Goal: Information Seeking & Learning: Learn about a topic

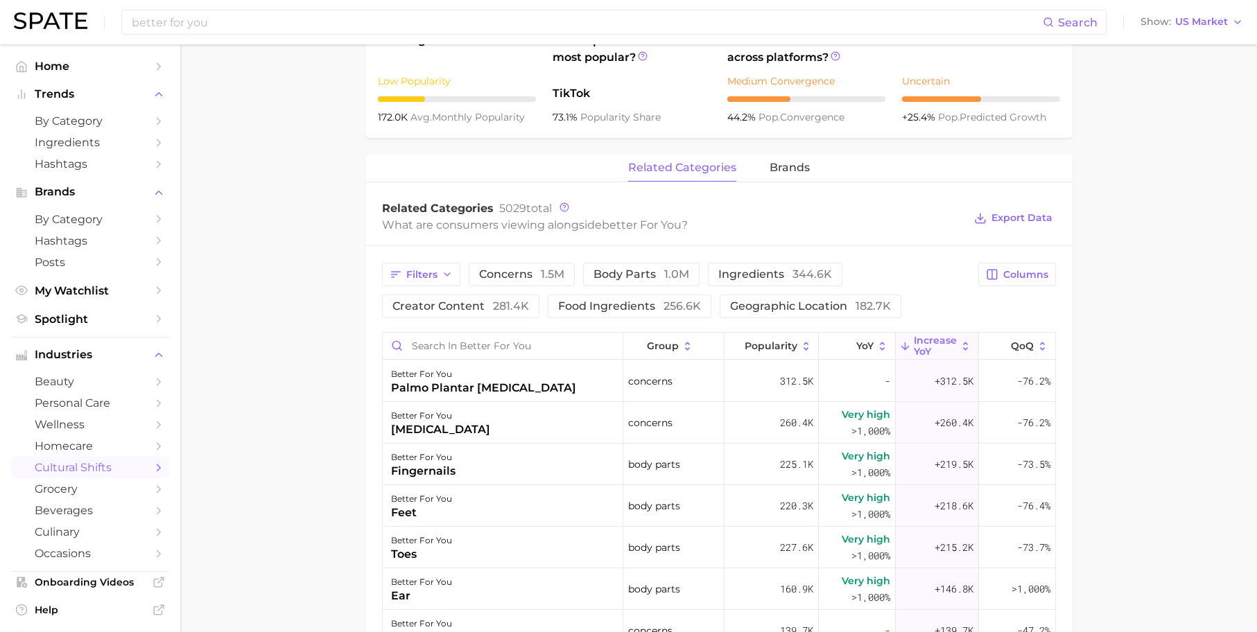
scroll to position [897, 0]
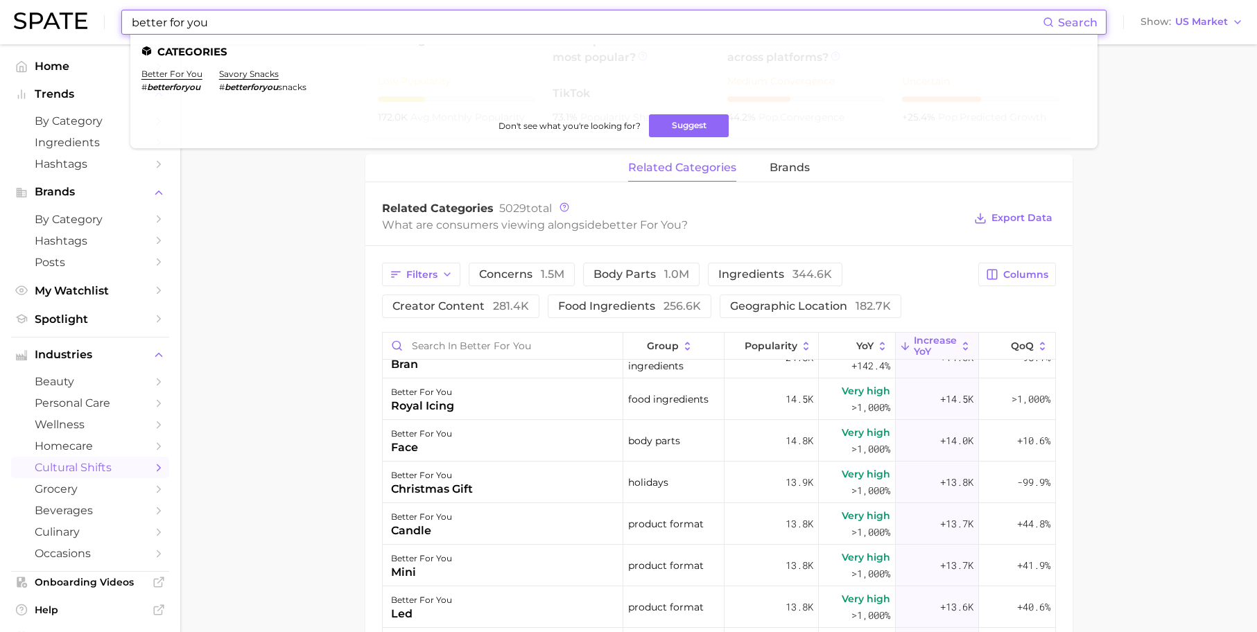
click at [261, 21] on input "better for you" at bounding box center [586, 22] width 913 height 24
drag, startPoint x: 258, startPoint y: 21, endPoint x: 107, endPoint y: 21, distance: 151.2
click at [107, 21] on div "better for you Search Categories better for you # betterforyou savory snacks # …" at bounding box center [629, 22] width 1230 height 44
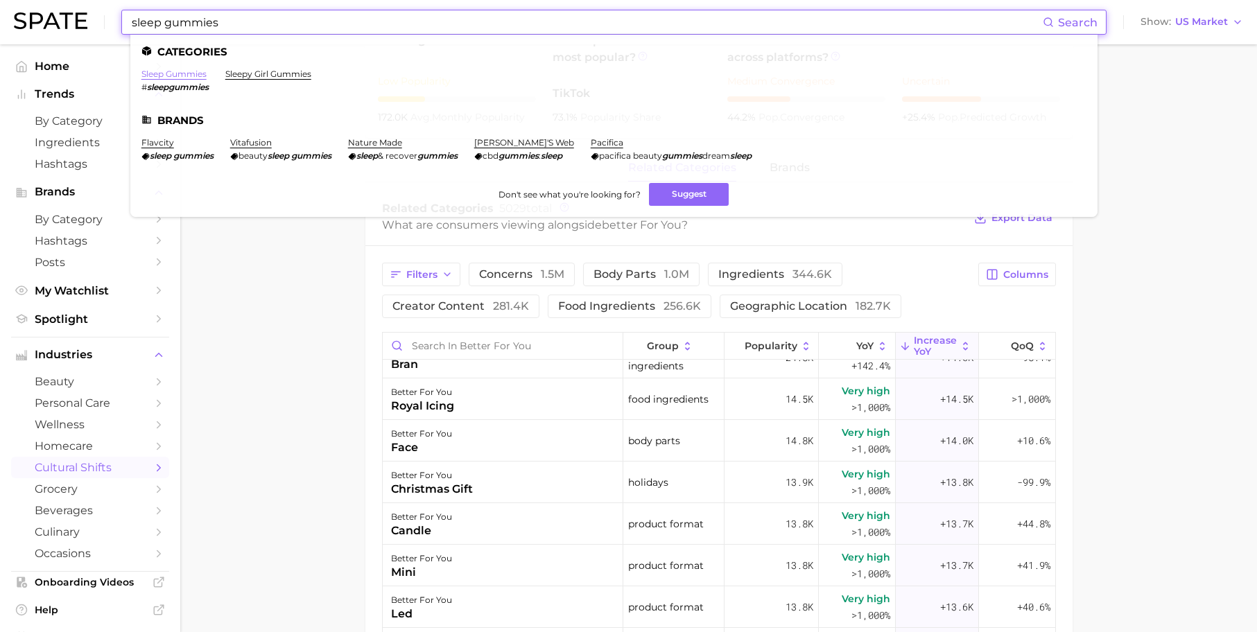
type input "sleep gummies"
click at [163, 73] on link "sleep gummies" at bounding box center [173, 74] width 65 height 10
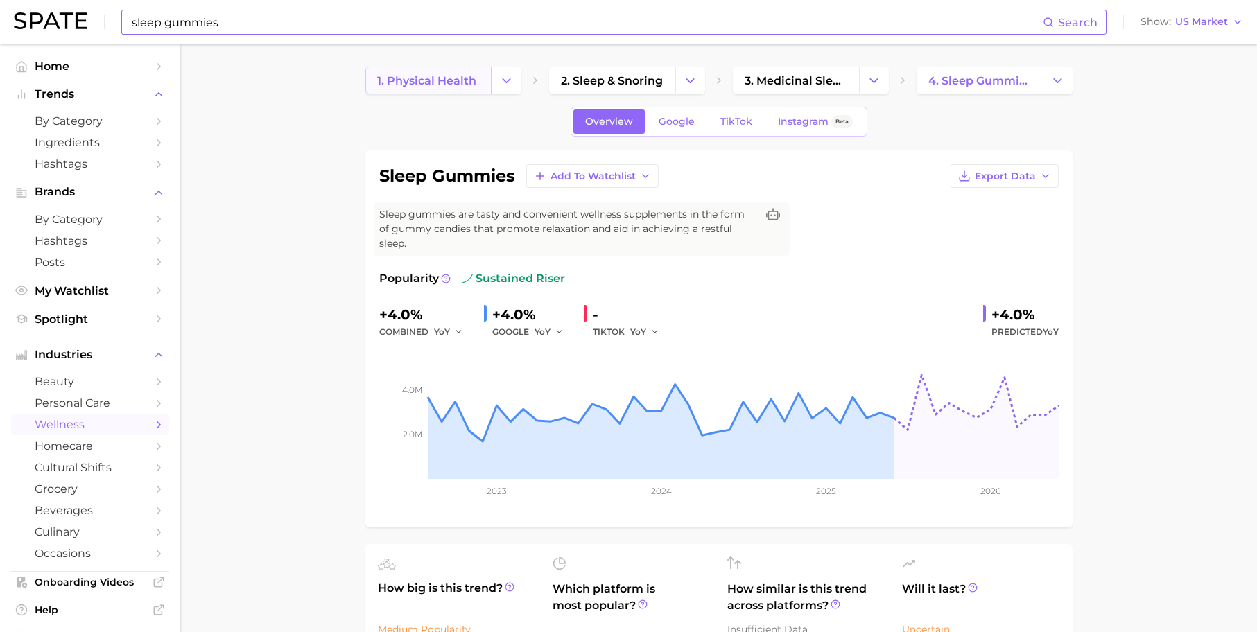
click at [442, 72] on link "1. physical health" at bounding box center [428, 81] width 126 height 28
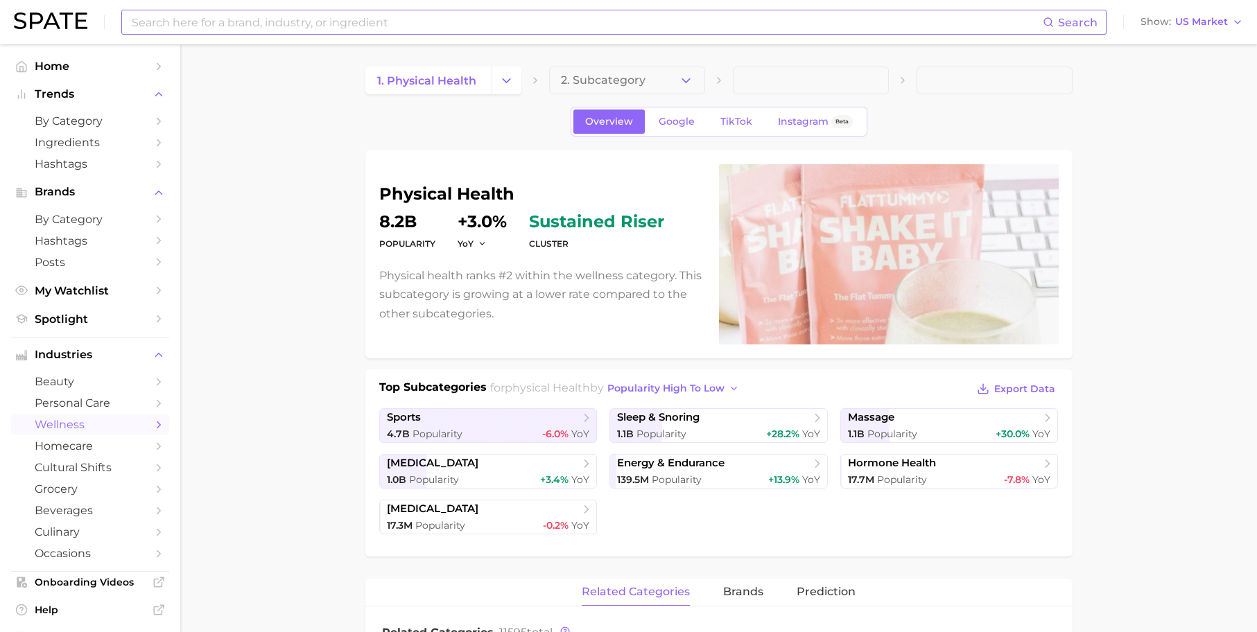
click at [317, 22] on input at bounding box center [586, 22] width 913 height 24
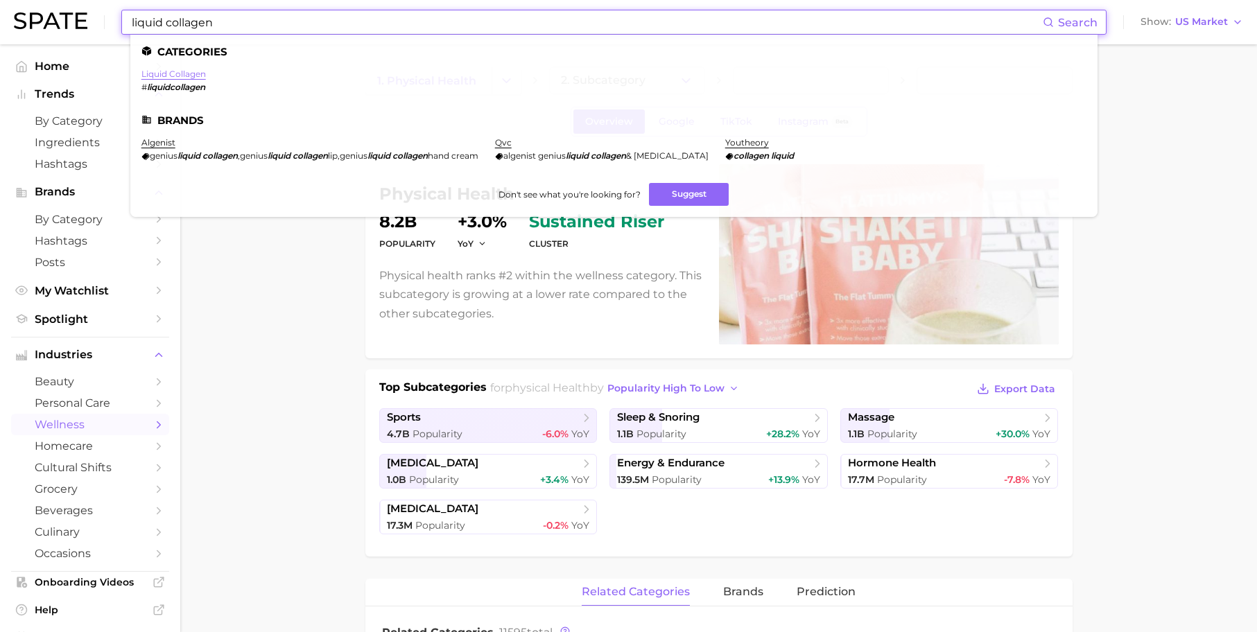
type input "liquid collagen"
click at [150, 71] on link "liquid collagen" at bounding box center [173, 74] width 64 height 10
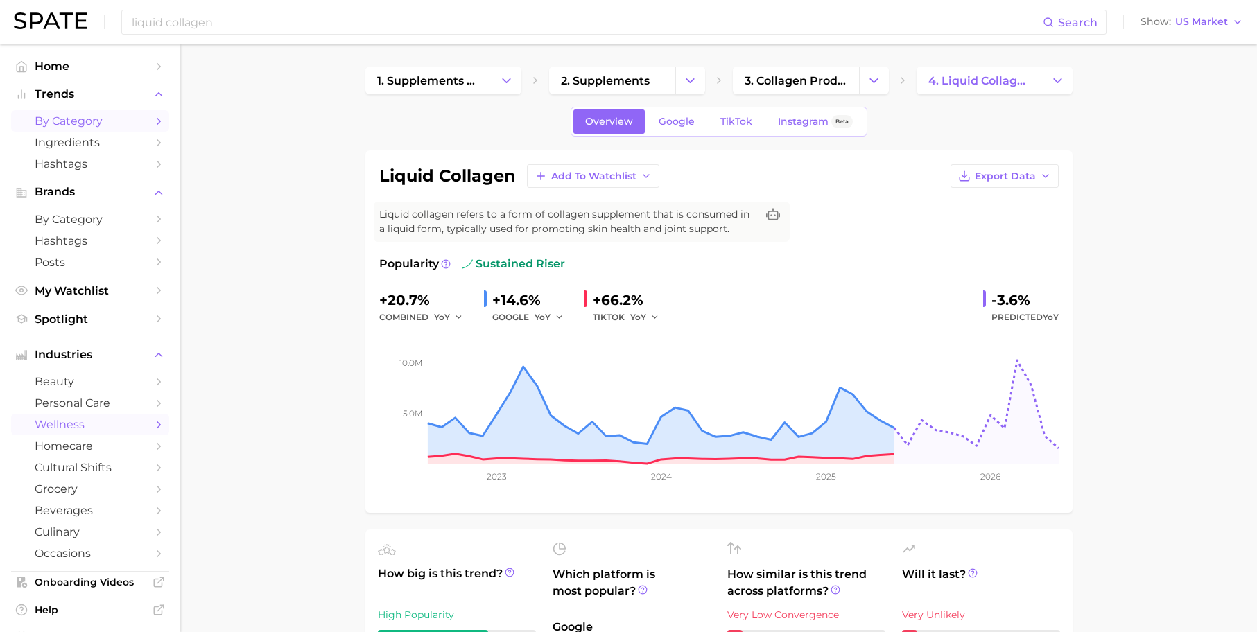
click at [63, 120] on span "by Category" at bounding box center [90, 120] width 111 height 13
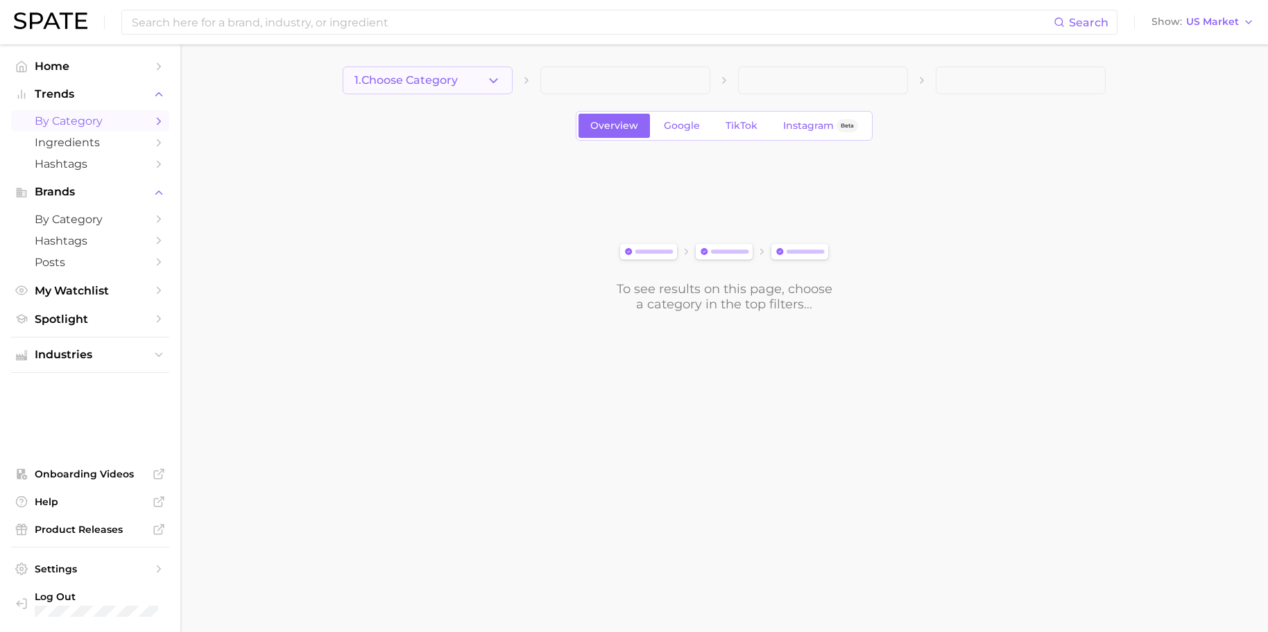
click at [476, 88] on button "1. Choose Category" at bounding box center [428, 81] width 170 height 28
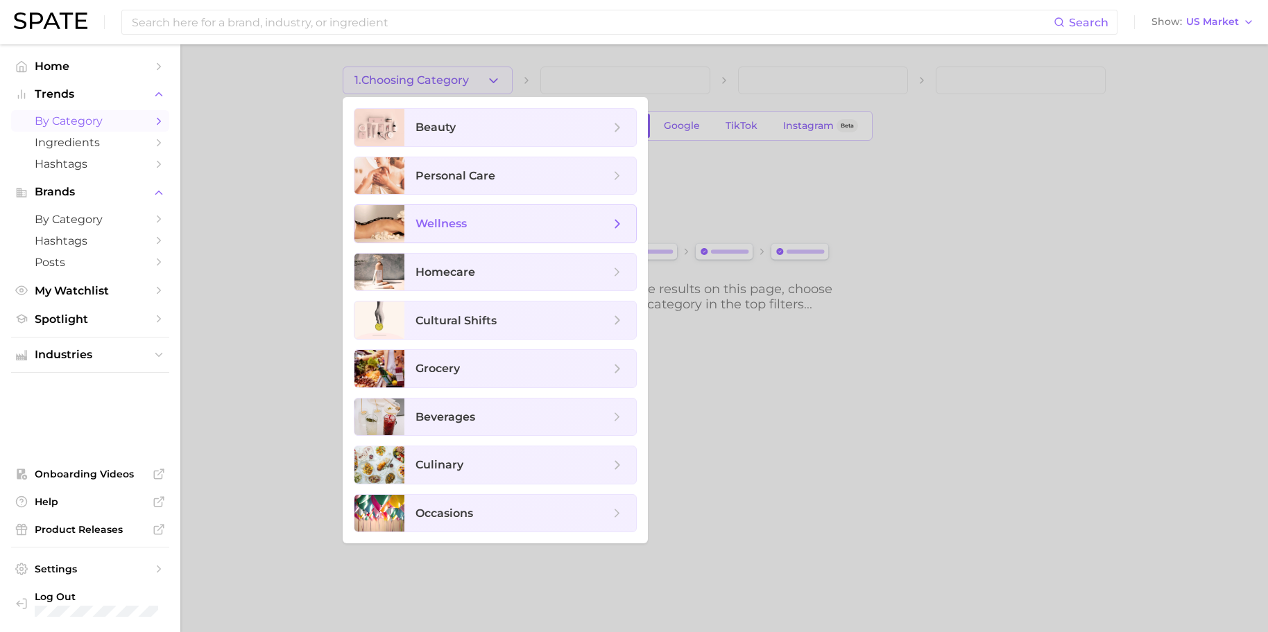
click at [482, 230] on span "wellness" at bounding box center [512, 223] width 194 height 15
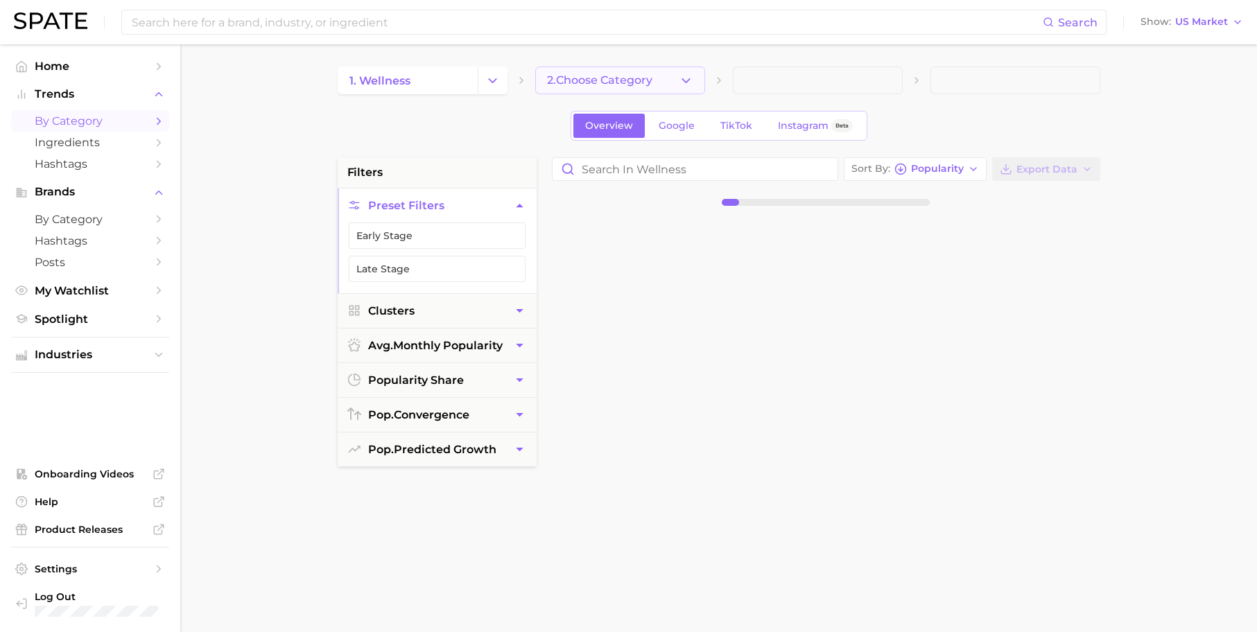
click at [608, 77] on span "2. Choose Category" at bounding box center [599, 80] width 105 height 12
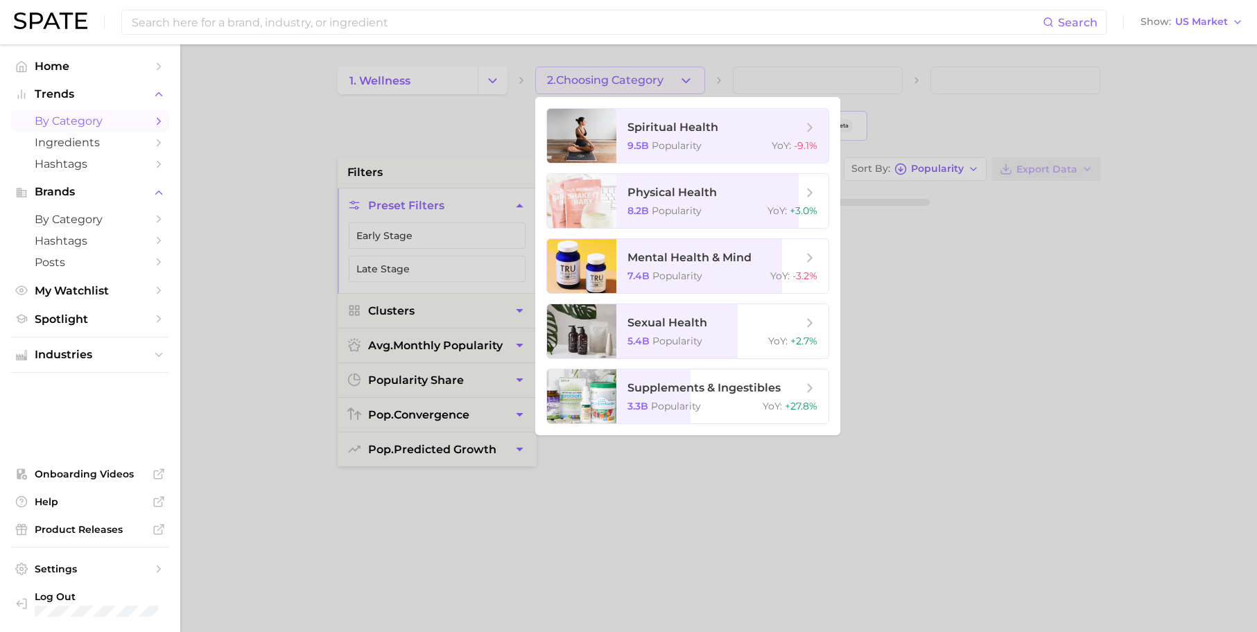
click at [437, 121] on div at bounding box center [628, 316] width 1257 height 632
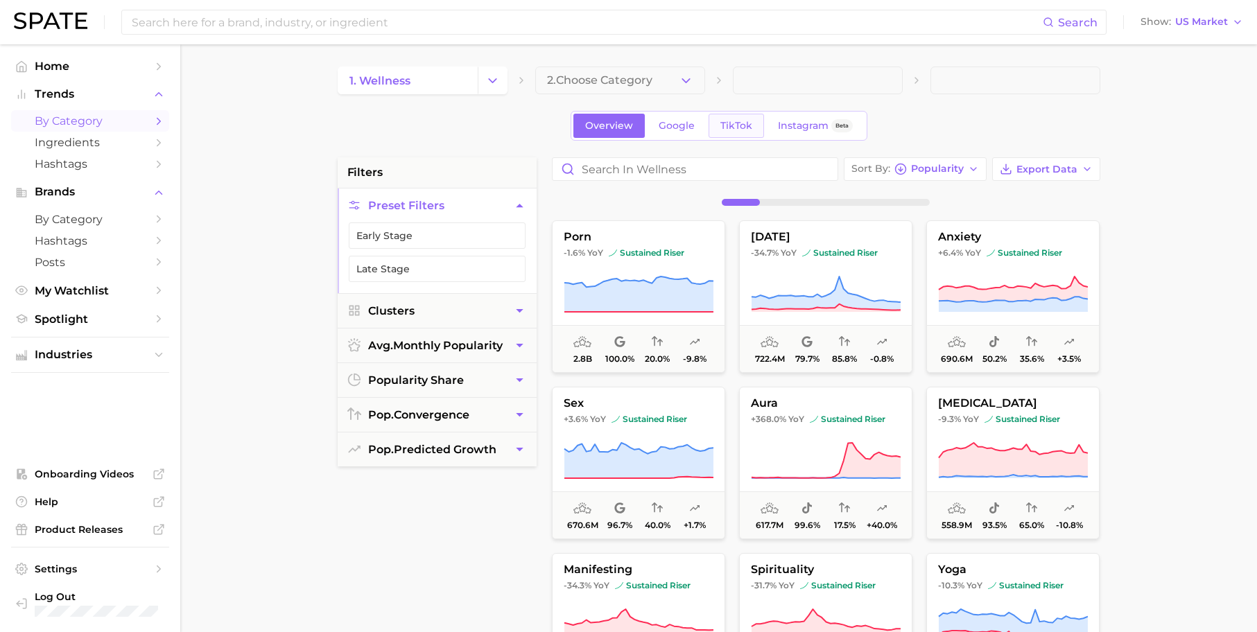
click at [739, 126] on span "TikTok" at bounding box center [737, 126] width 32 height 12
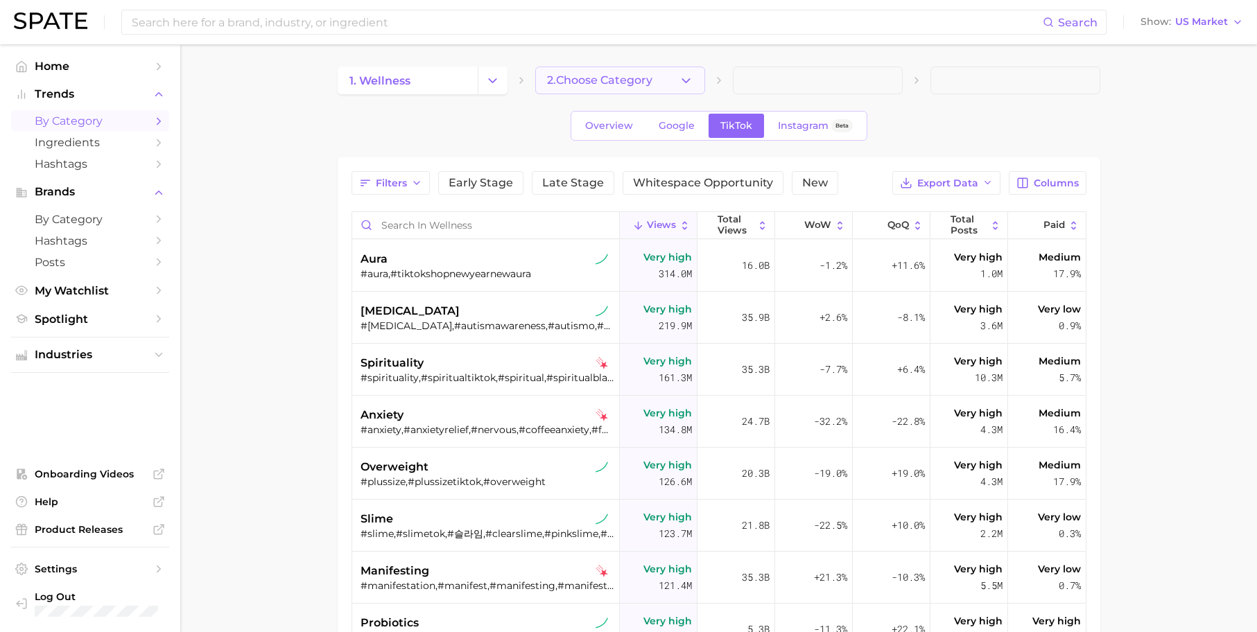
click at [634, 92] on button "2. Choose Category" at bounding box center [620, 81] width 170 height 28
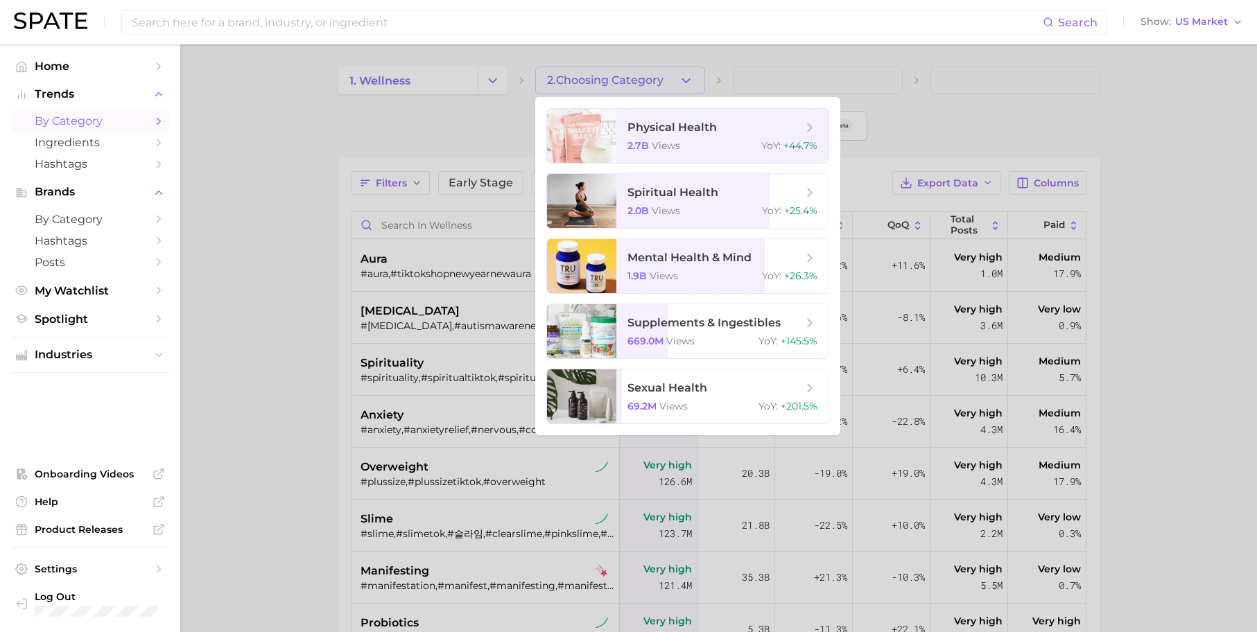
click at [413, 104] on div at bounding box center [628, 316] width 1257 height 632
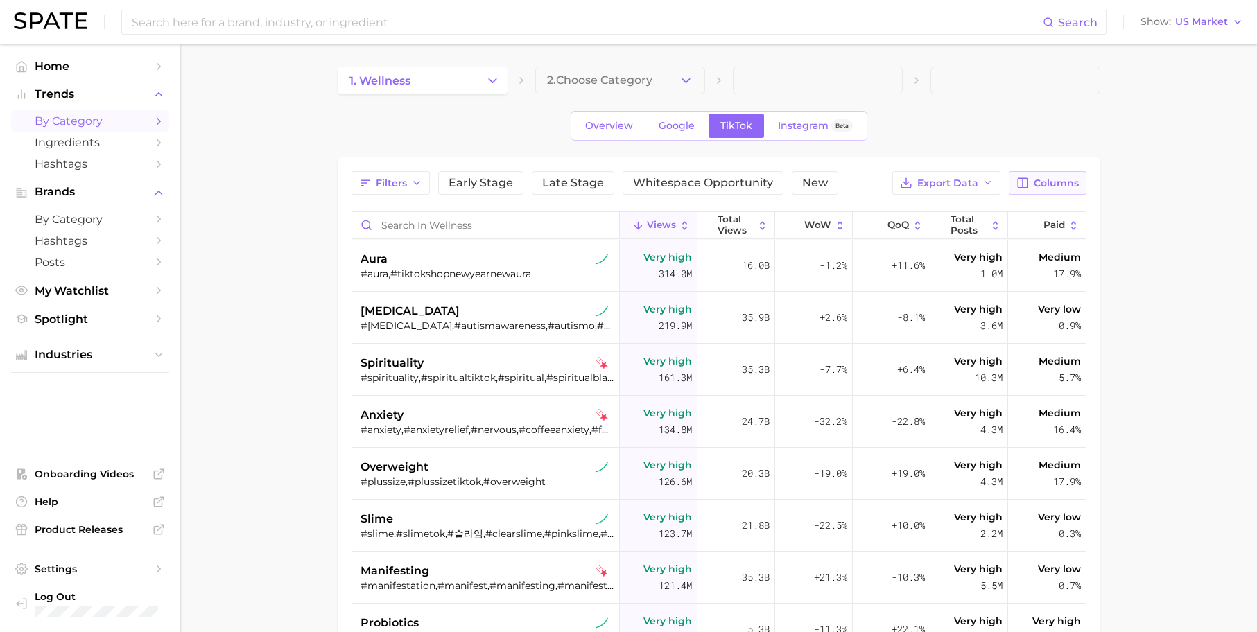
click at [1053, 182] on span "Columns" at bounding box center [1056, 184] width 45 height 12
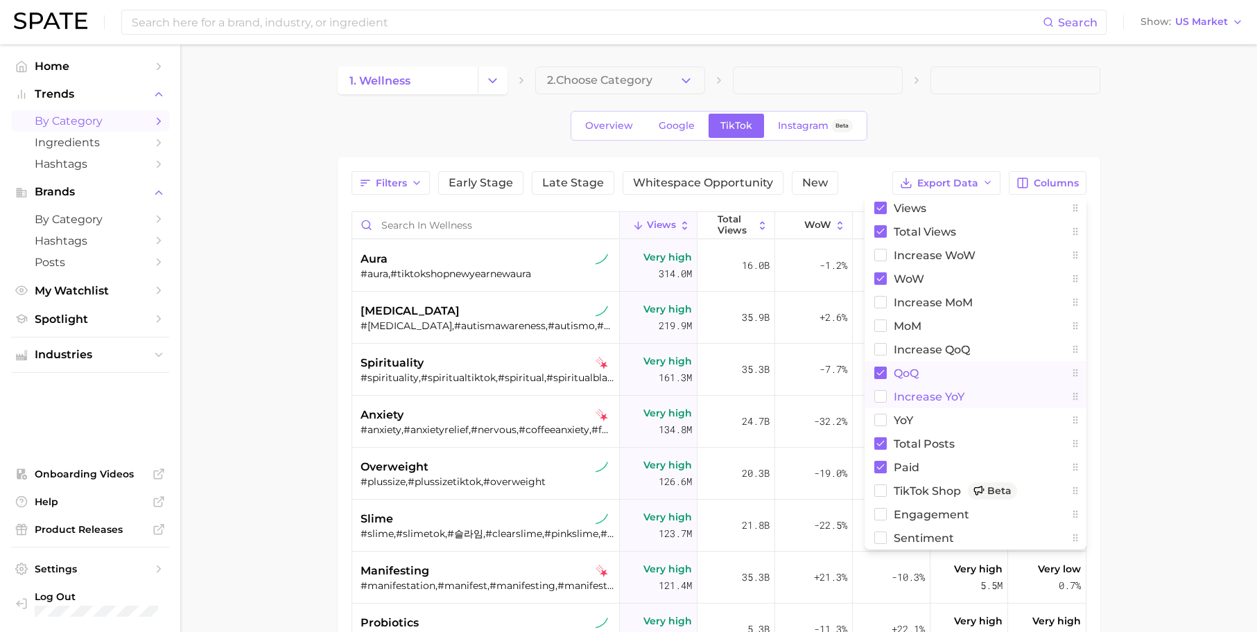
drag, startPoint x: 909, startPoint y: 372, endPoint x: 907, endPoint y: 399, distance: 27.1
click at [907, 372] on span "QoQ" at bounding box center [906, 374] width 25 height 12
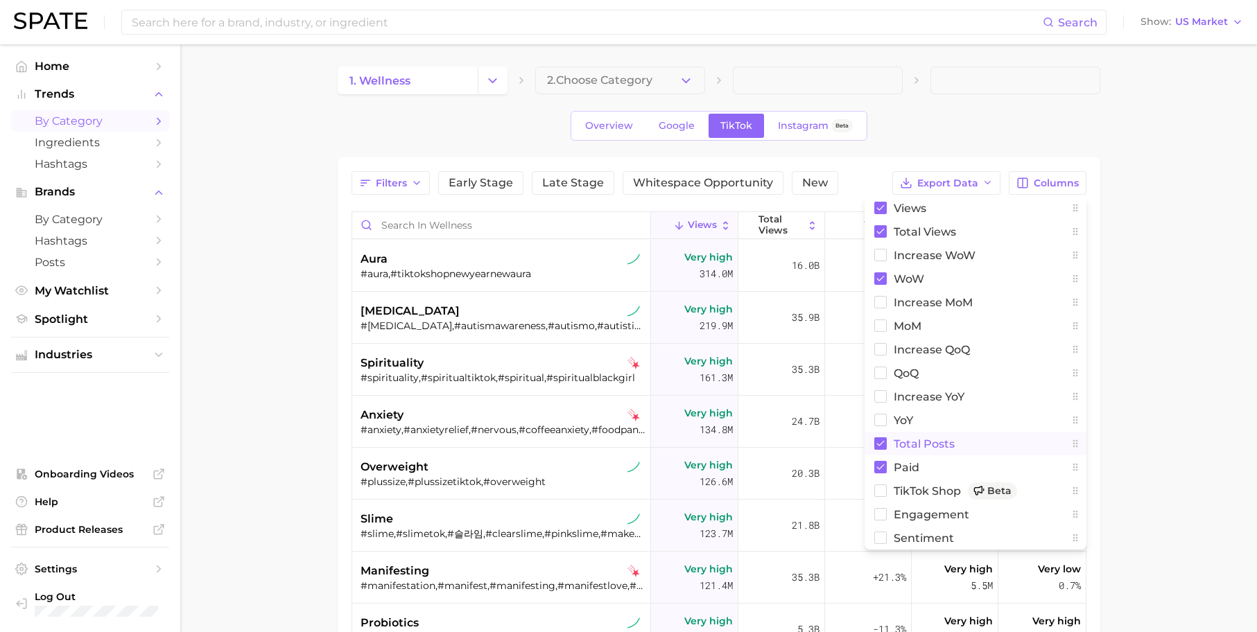
click at [909, 442] on span "Total Posts" at bounding box center [924, 444] width 61 height 12
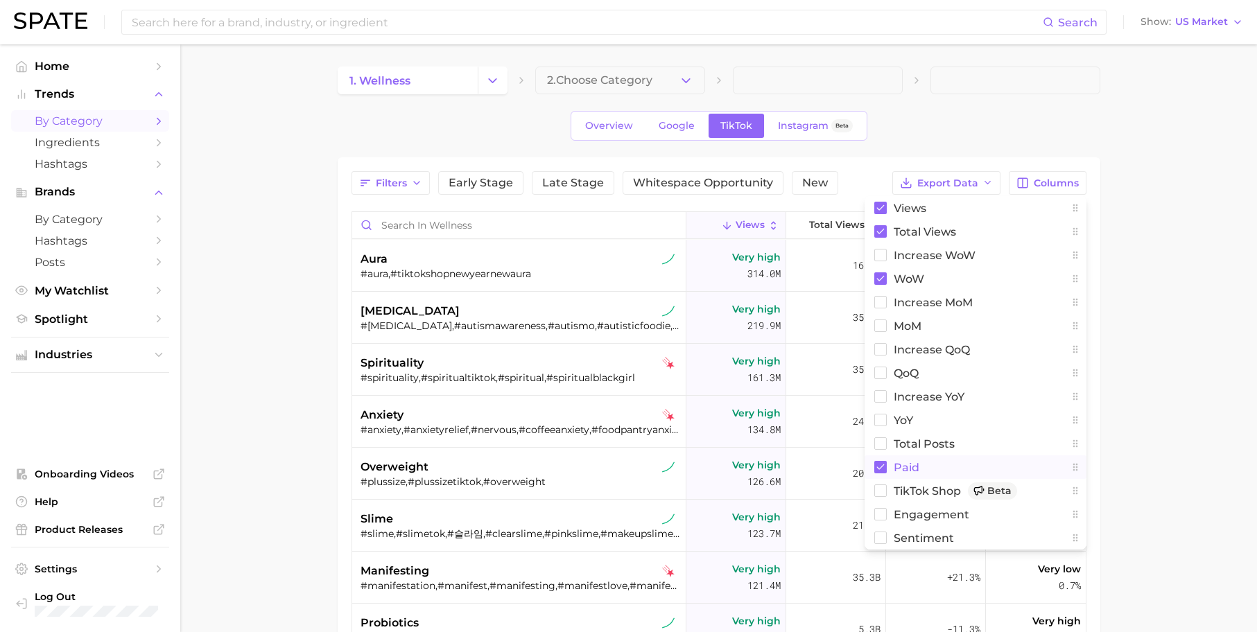
click at [902, 476] on button "Paid" at bounding box center [976, 468] width 222 height 24
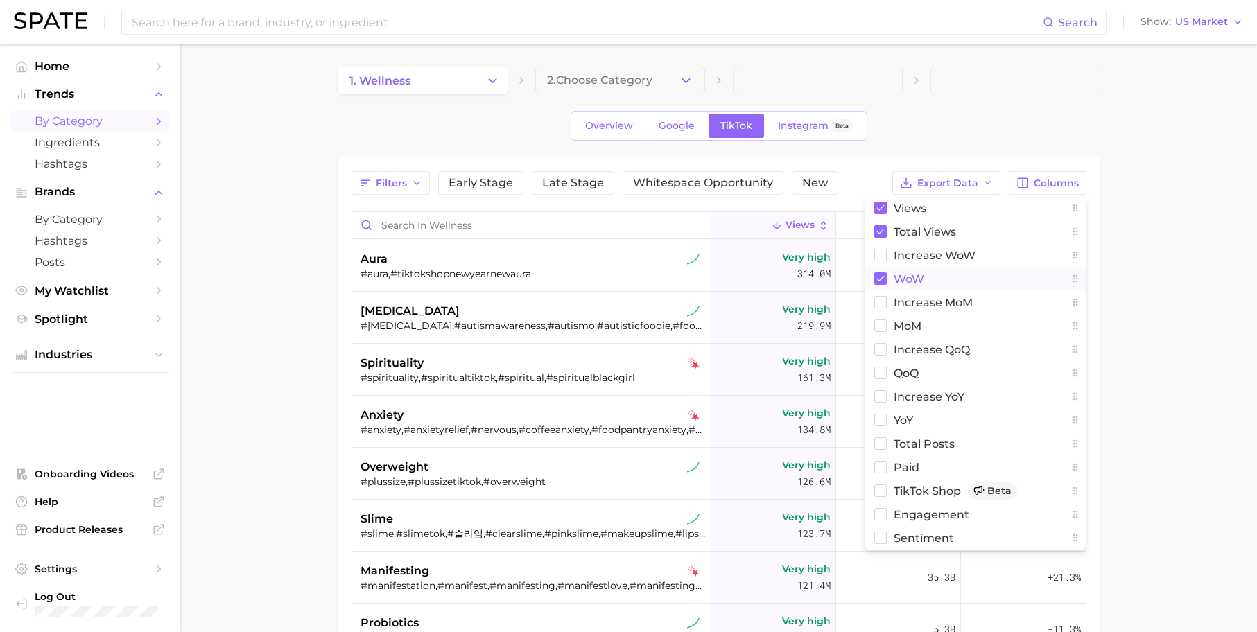
click at [907, 279] on span "WoW" at bounding box center [909, 279] width 31 height 12
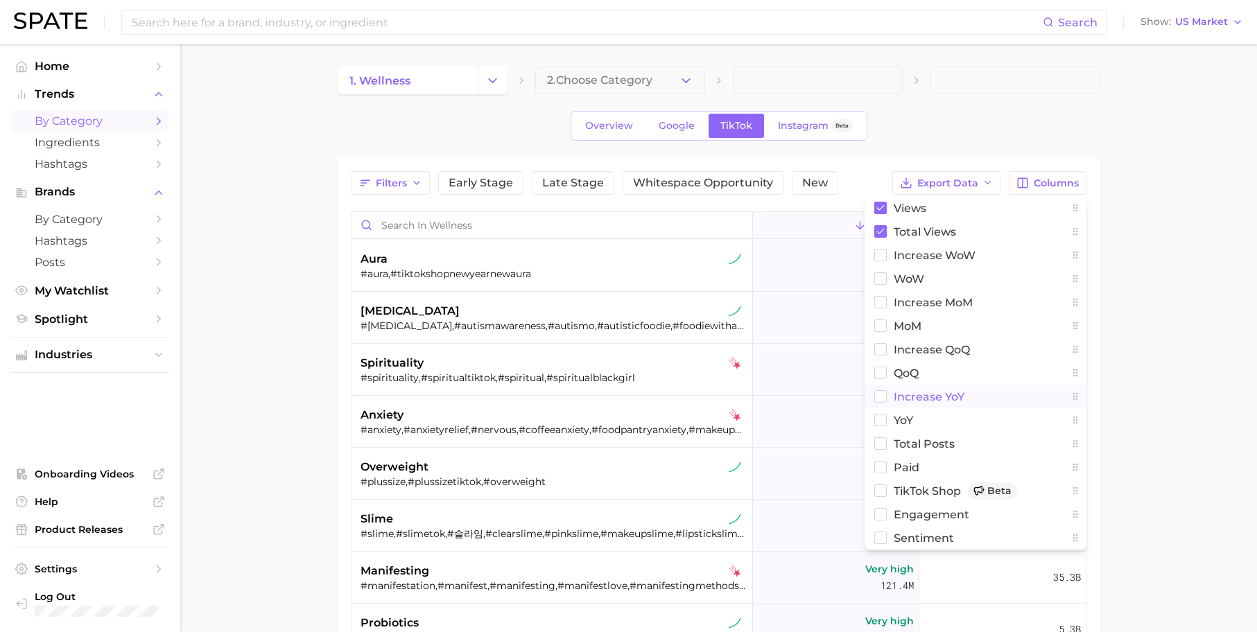
click at [907, 395] on span "increase YoY" at bounding box center [929, 397] width 71 height 12
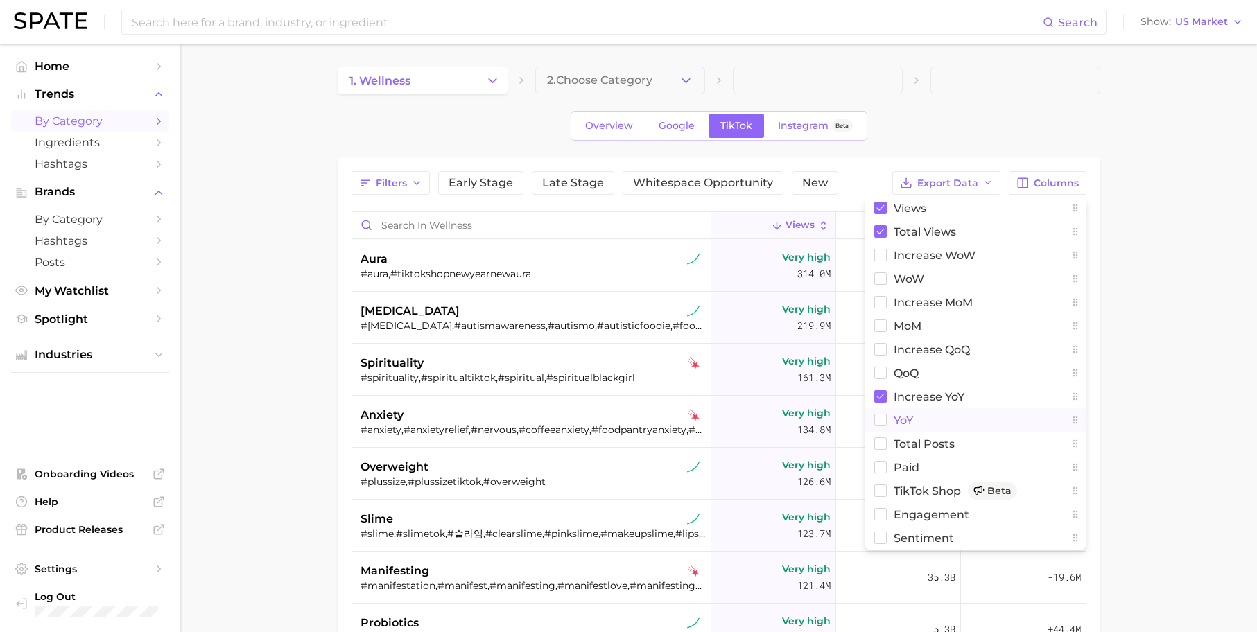
click at [901, 419] on span "YoY" at bounding box center [903, 421] width 19 height 12
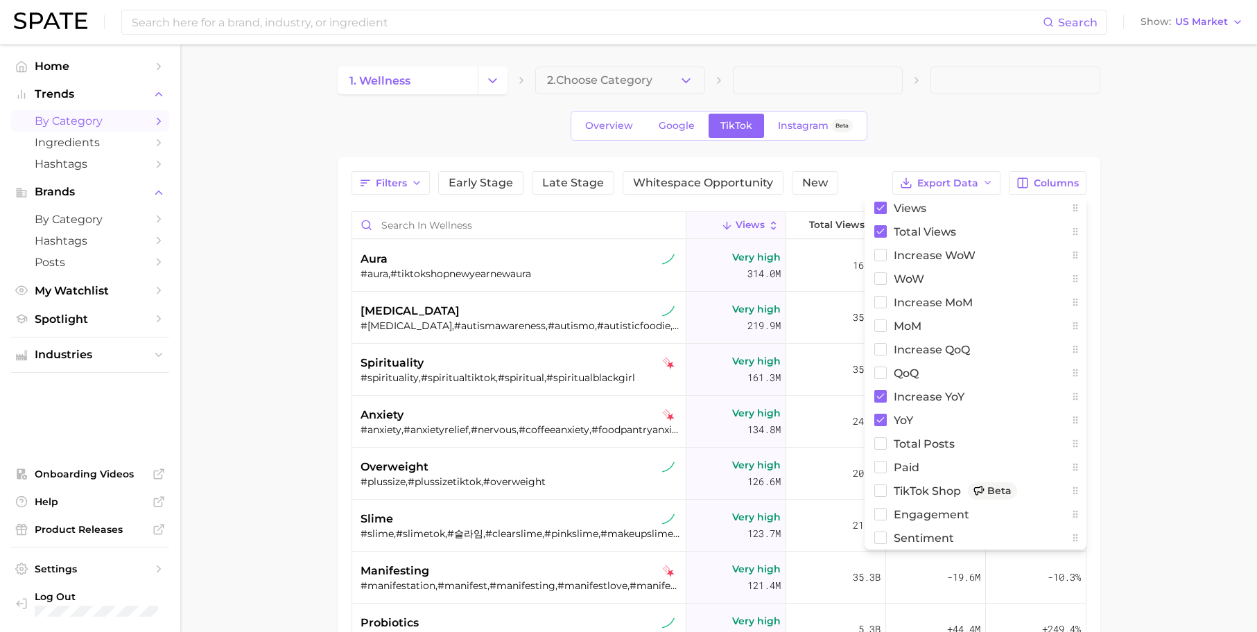
drag, startPoint x: 1155, startPoint y: 356, endPoint x: 1078, endPoint y: 302, distance: 93.7
click at [1155, 356] on main "1. wellness 2. Choose Category Overview Google TikTok Instagram Beta Filters Ea…" at bounding box center [718, 485] width 1077 height 883
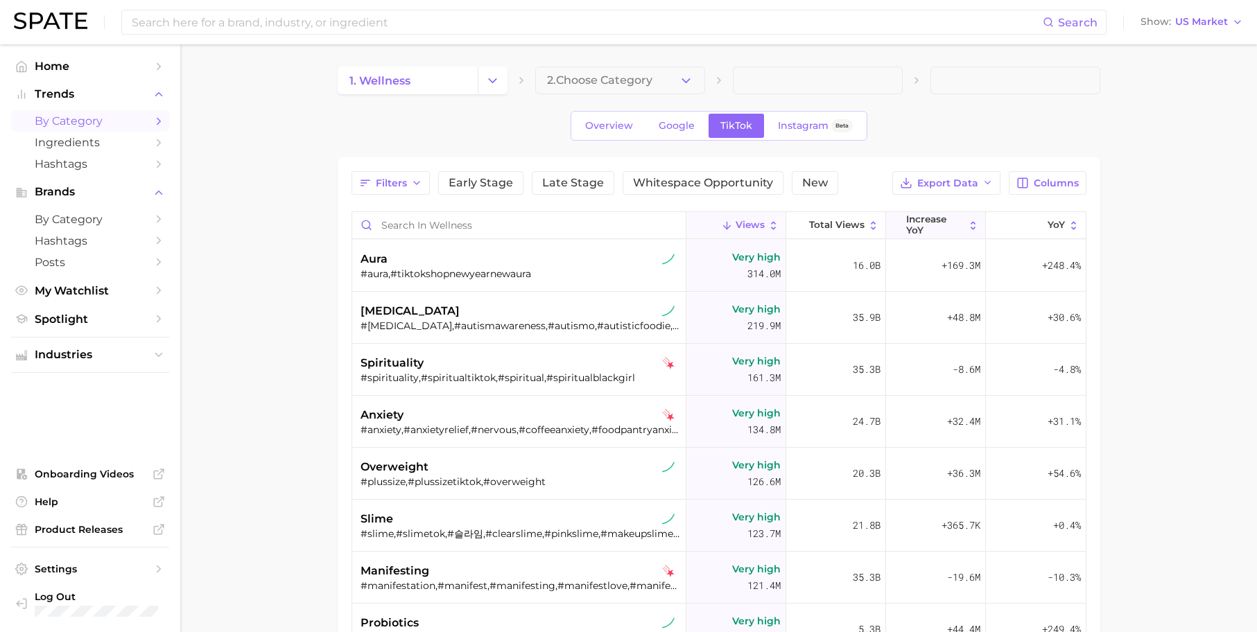
click at [924, 227] on span "increase YoY" at bounding box center [935, 224] width 58 height 21
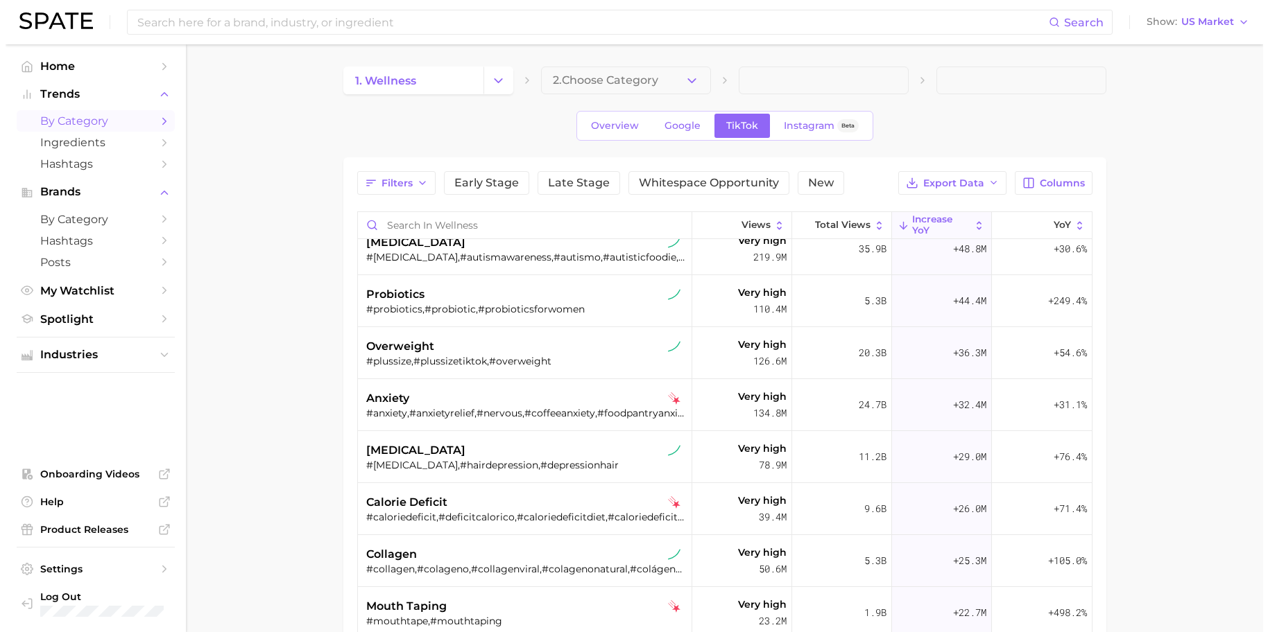
scroll to position [248, 0]
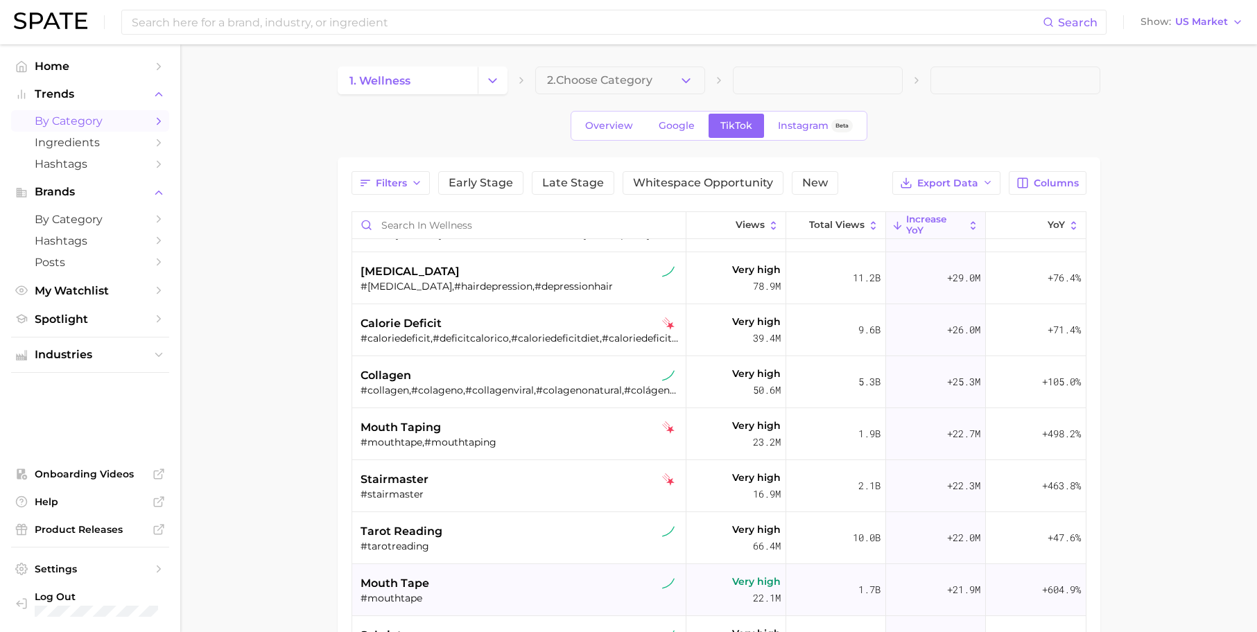
click at [427, 585] on div "mouth tape" at bounding box center [521, 584] width 320 height 17
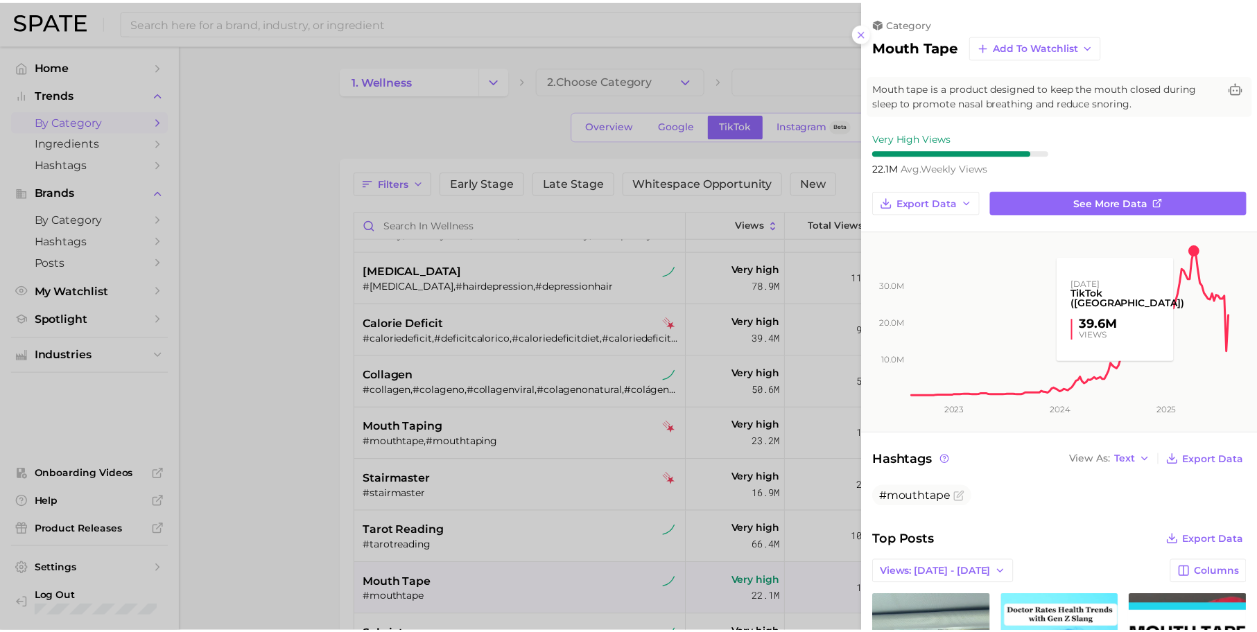
scroll to position [421, 0]
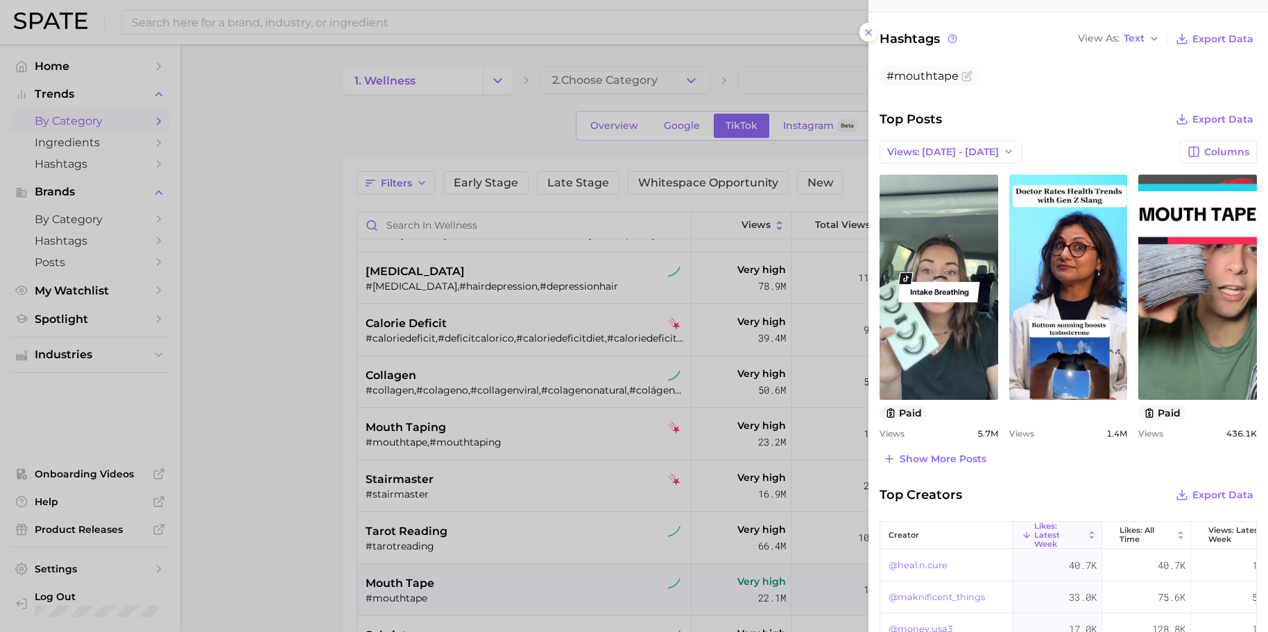
click at [287, 376] on div at bounding box center [634, 316] width 1268 height 632
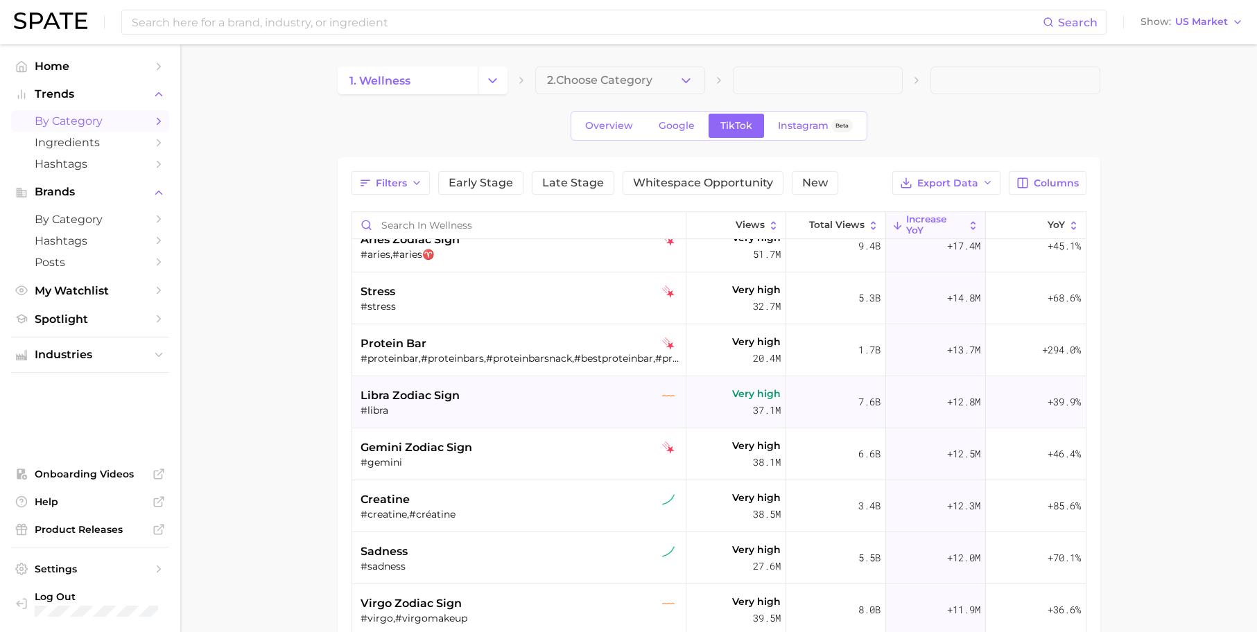
scroll to position [809, 0]
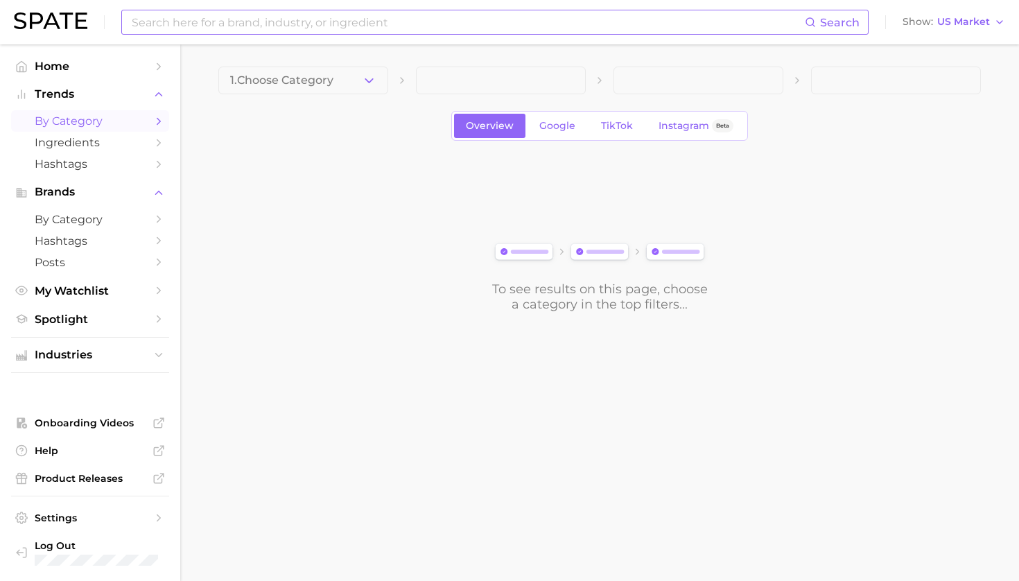
click at [325, 24] on input at bounding box center [467, 22] width 675 height 24
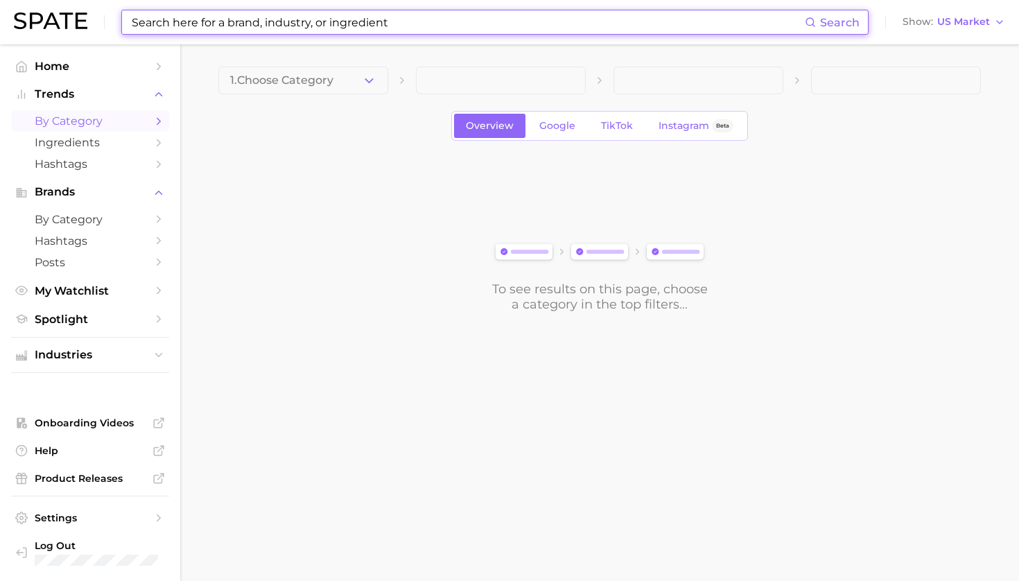
type input "s"
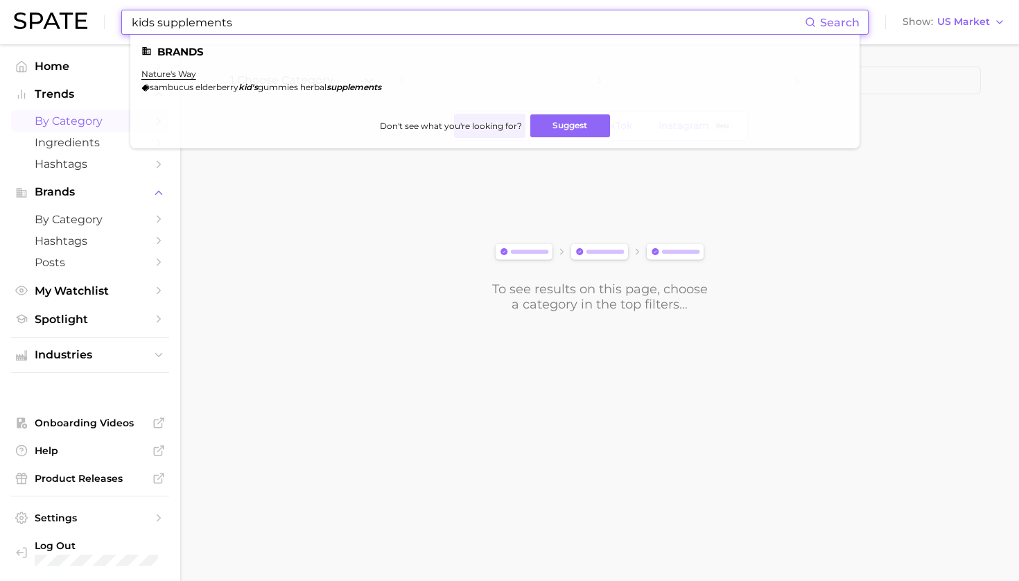
drag, startPoint x: 232, startPoint y: 26, endPoint x: 11, endPoint y: -6, distance: 222.7
click at [11, 0] on html "kids supplements Search Brands nature's way sambucus elderberry kid's gummies h…" at bounding box center [509, 290] width 1019 height 581
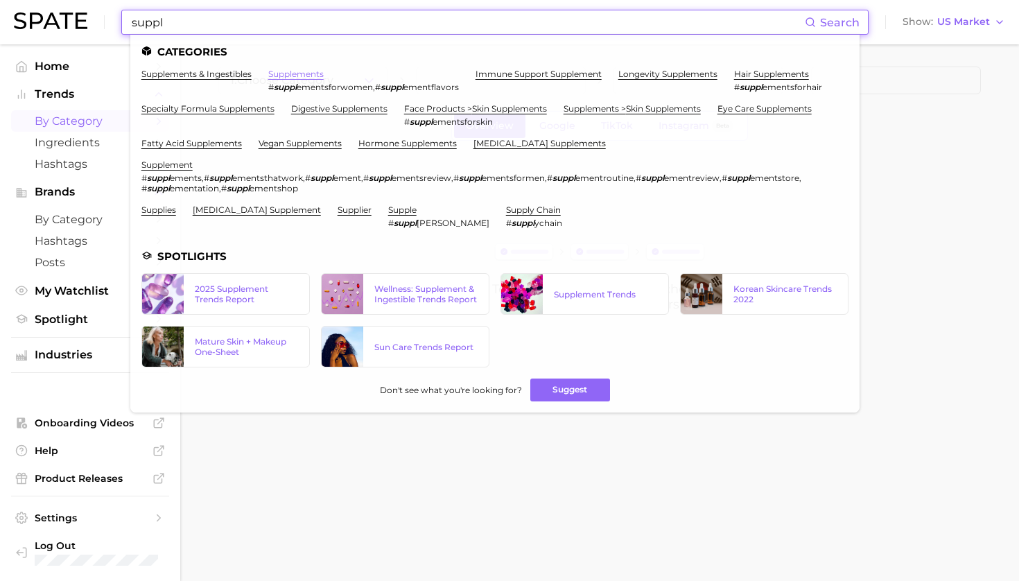
type input "suppl"
click at [292, 74] on link "supplements" at bounding box center [295, 74] width 55 height 10
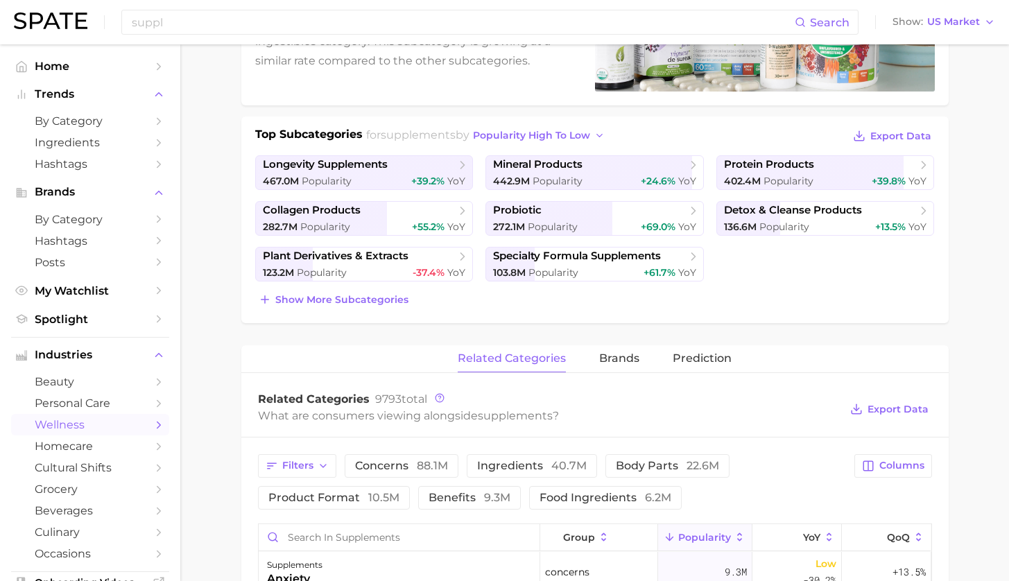
scroll to position [378, 0]
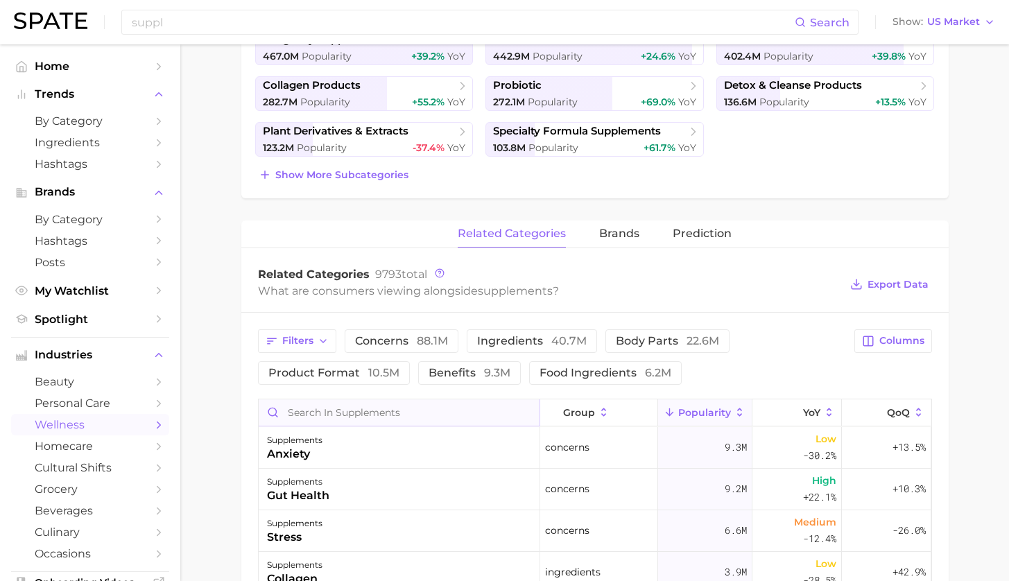
click at [420, 417] on input "Search in supplements" at bounding box center [399, 412] width 281 height 26
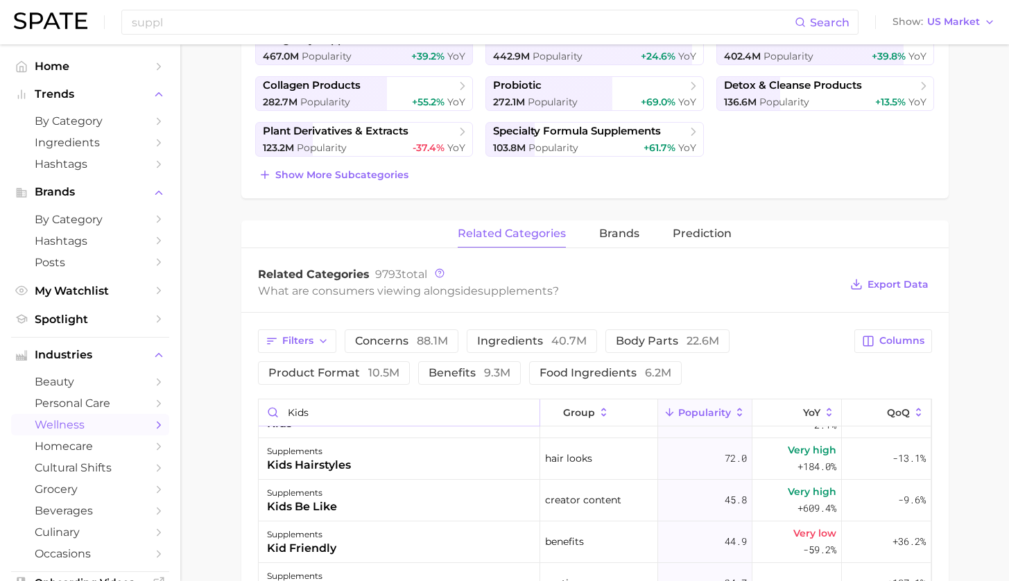
scroll to position [0, 0]
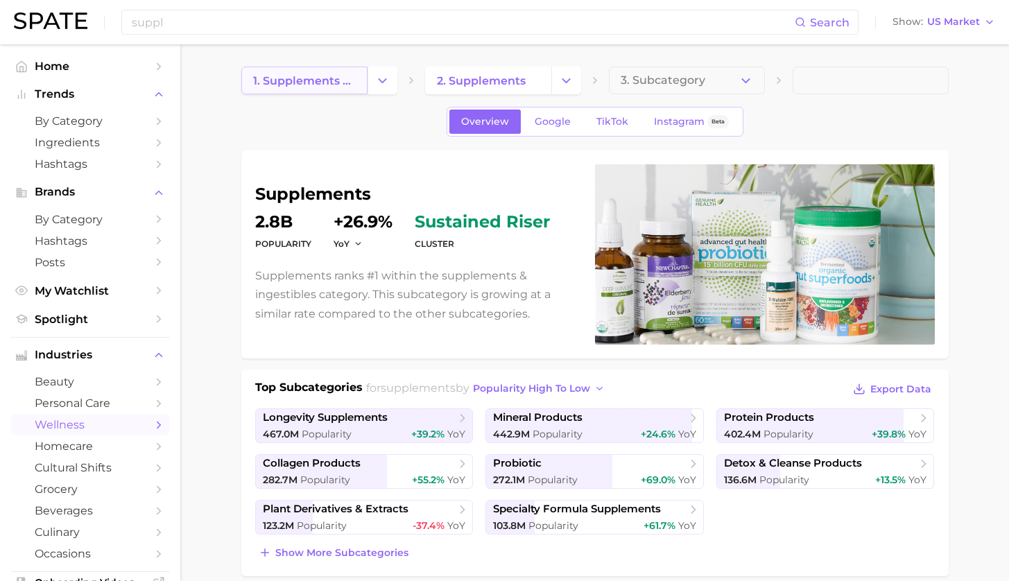
type input "kids"
click at [306, 70] on link "1. supplements & ingestibles" at bounding box center [304, 81] width 126 height 28
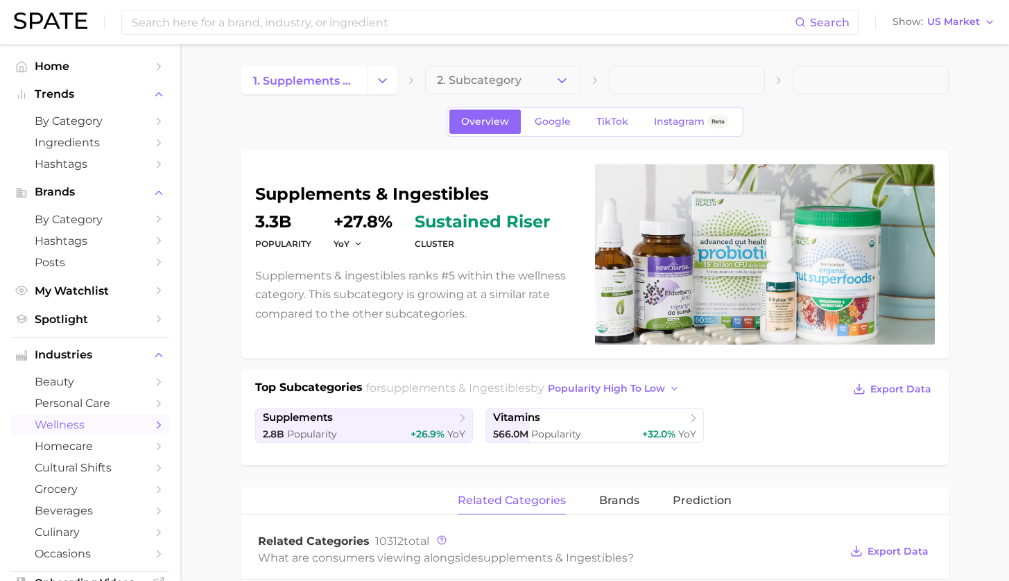
scroll to position [275, 0]
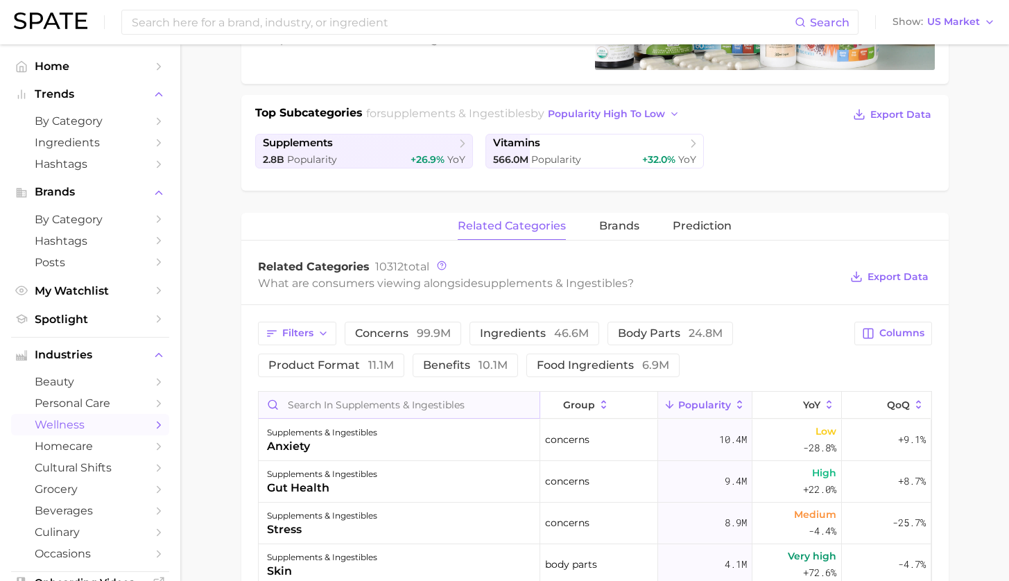
click at [424, 397] on input "Search in supplements & ingestibles" at bounding box center [399, 405] width 281 height 26
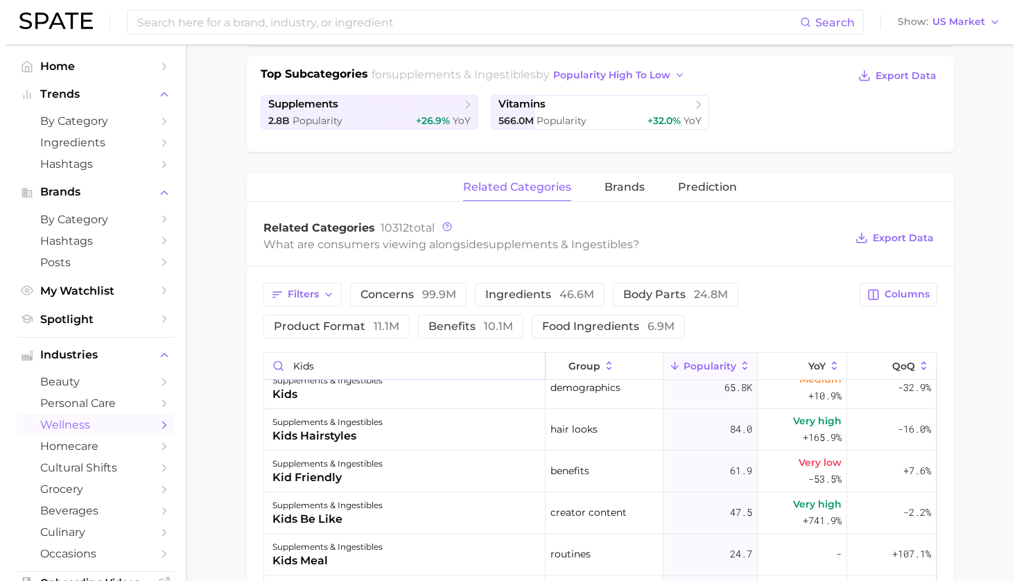
scroll to position [0, 0]
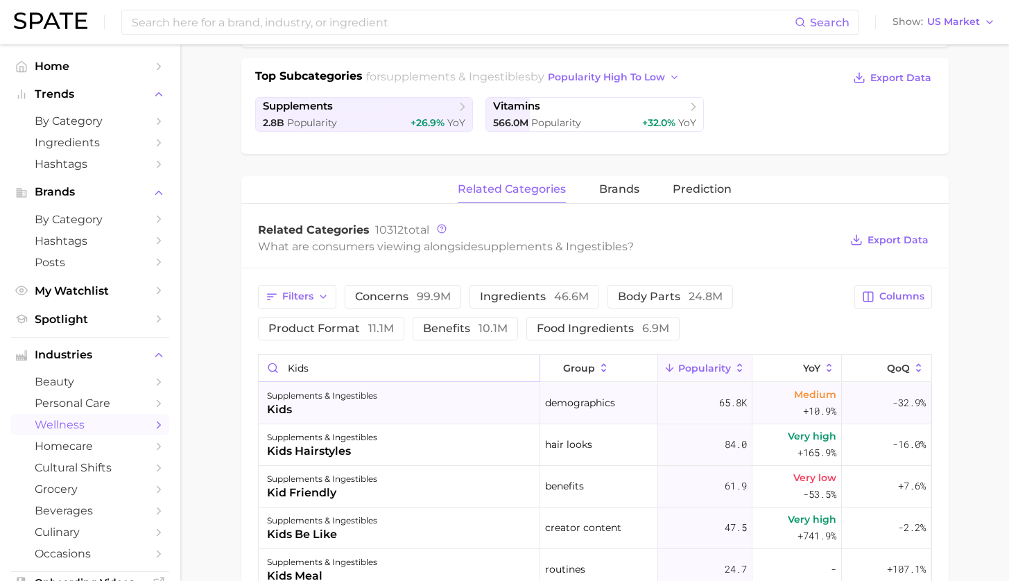
type input "kids"
click at [408, 401] on div "supplements & ingestibles kids" at bounding box center [400, 404] width 282 height 42
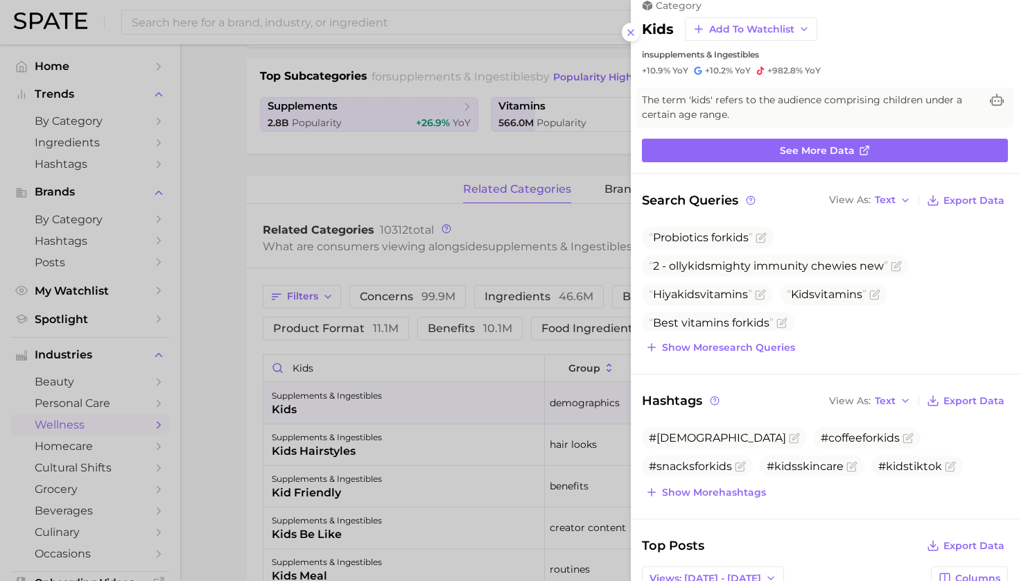
scroll to position [52, 0]
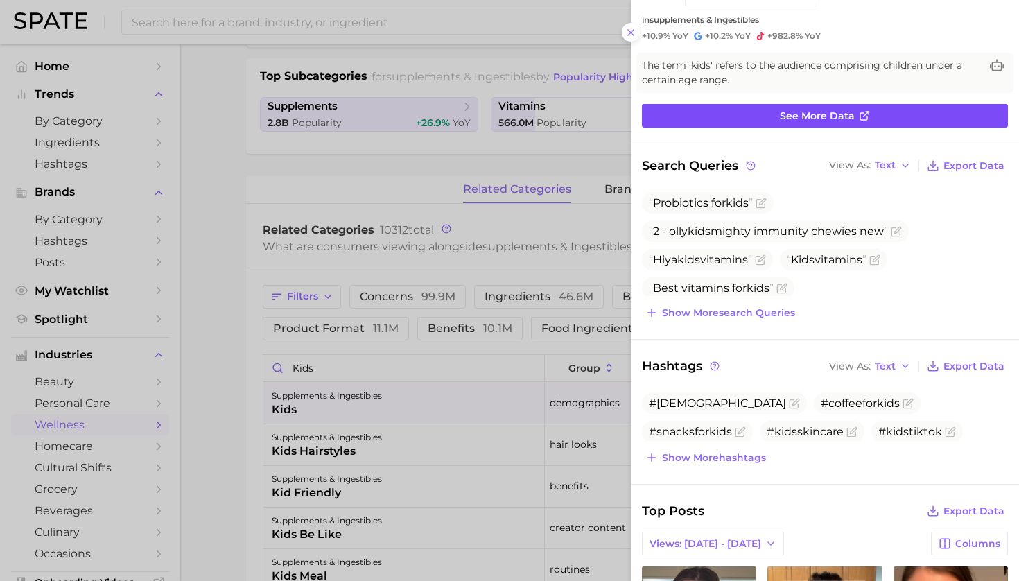
click at [761, 116] on link "See more data" at bounding box center [825, 116] width 366 height 24
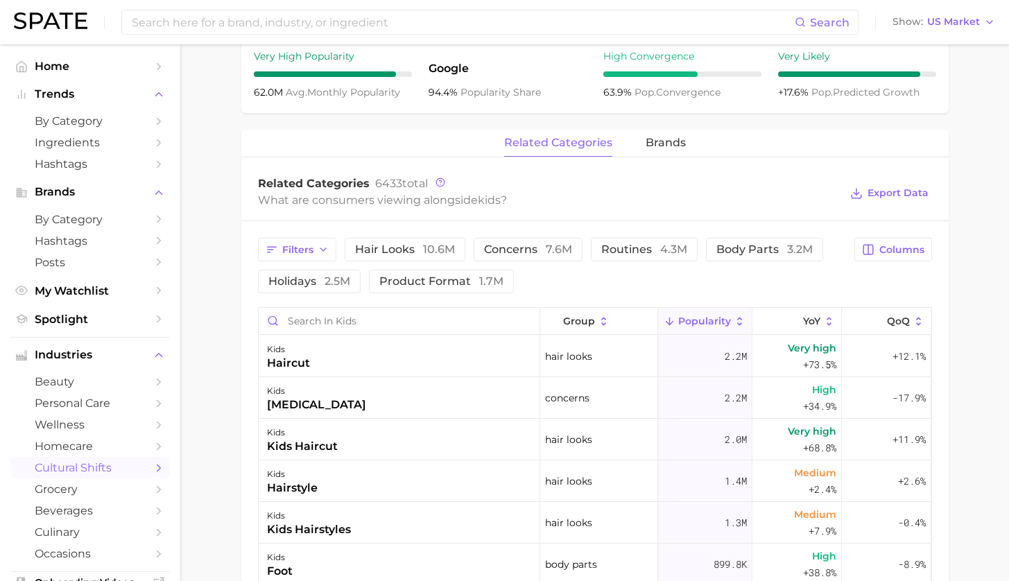
scroll to position [671, 0]
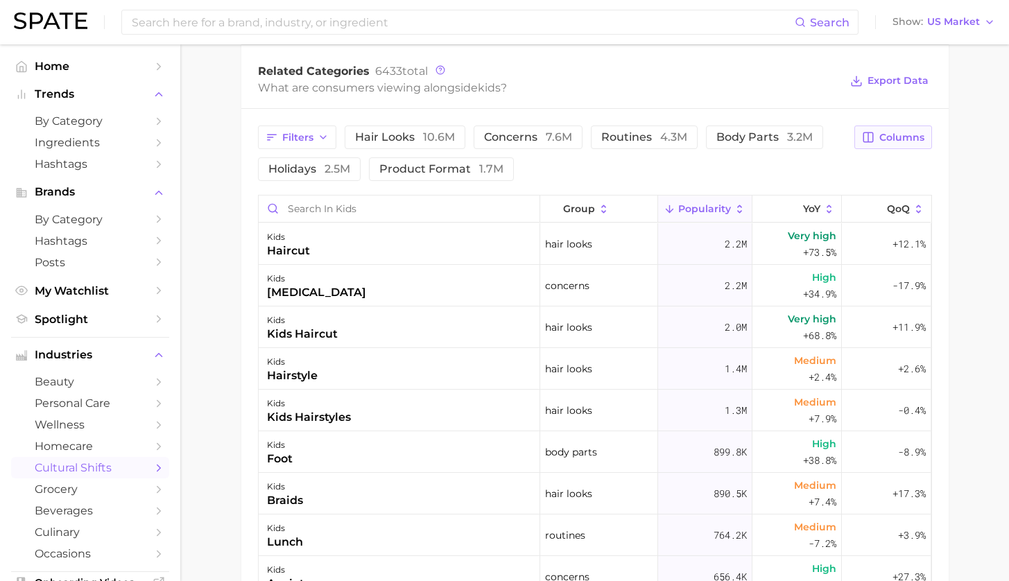
click at [894, 132] on span "Columns" at bounding box center [901, 138] width 45 height 12
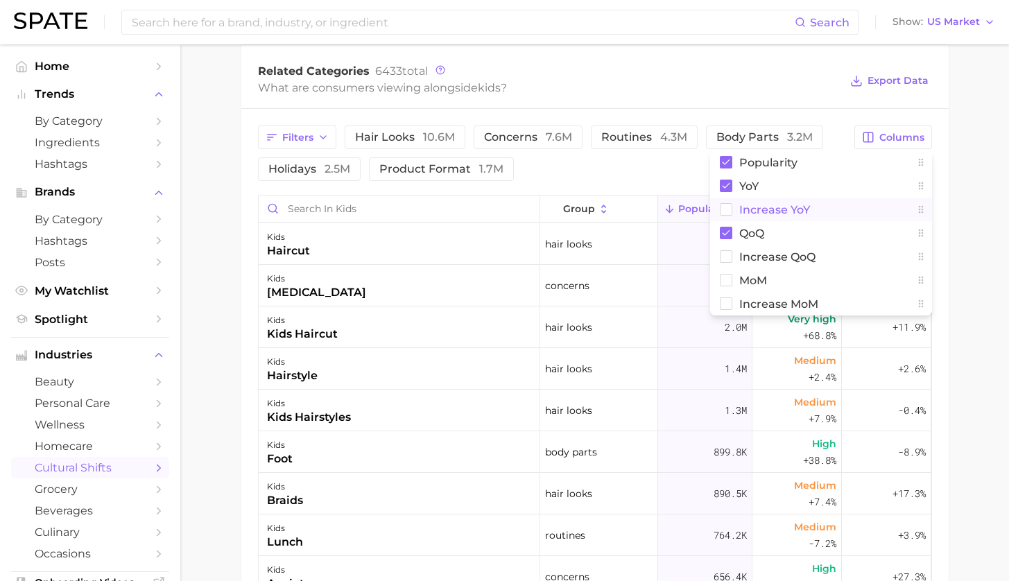
click at [730, 204] on rect at bounding box center [726, 210] width 12 height 12
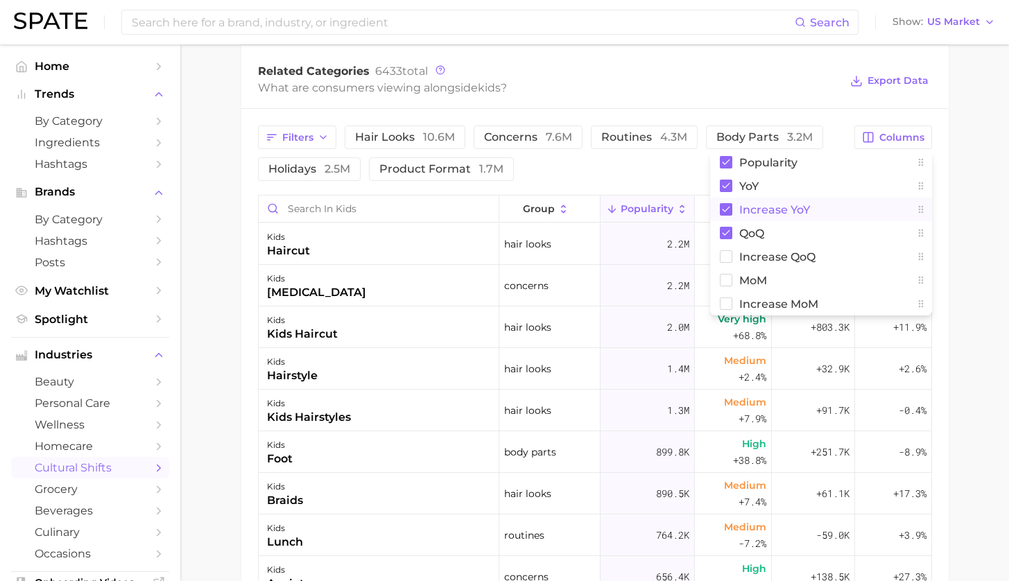
drag, startPoint x: 980, startPoint y: 207, endPoint x: 865, endPoint y: 209, distance: 115.2
click at [979, 207] on main "1. sociodemographic insights 2. identity & community 3. age 4. kids Overview Go…" at bounding box center [594, 117] width 829 height 1489
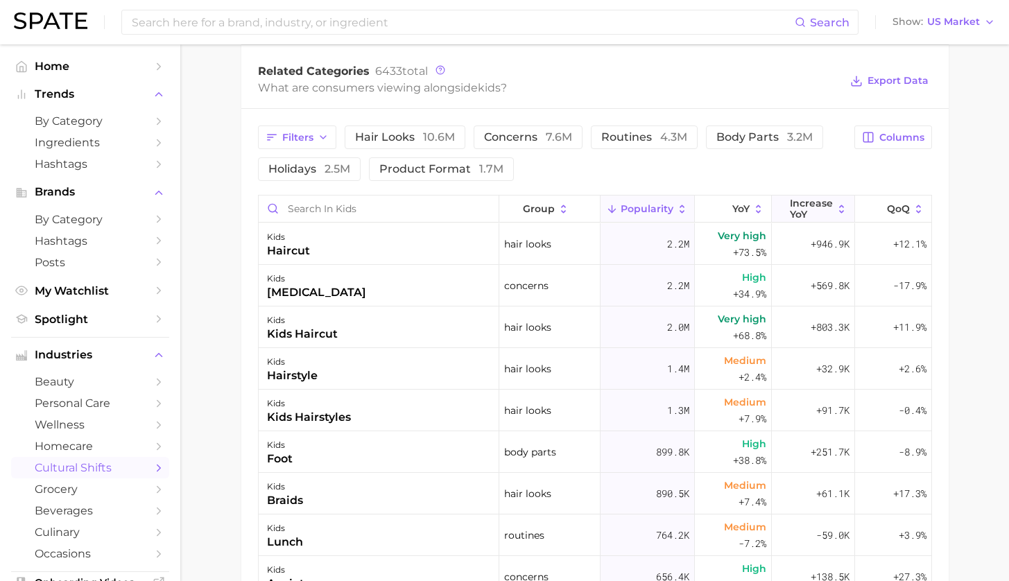
click at [791, 205] on span "Increase YoY" at bounding box center [811, 209] width 43 height 22
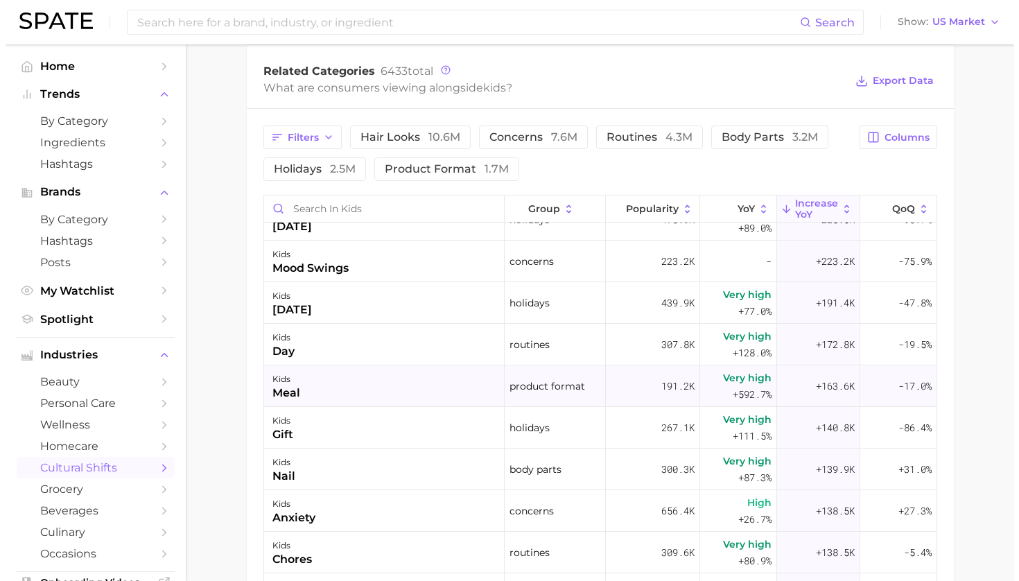
scroll to position [583, 0]
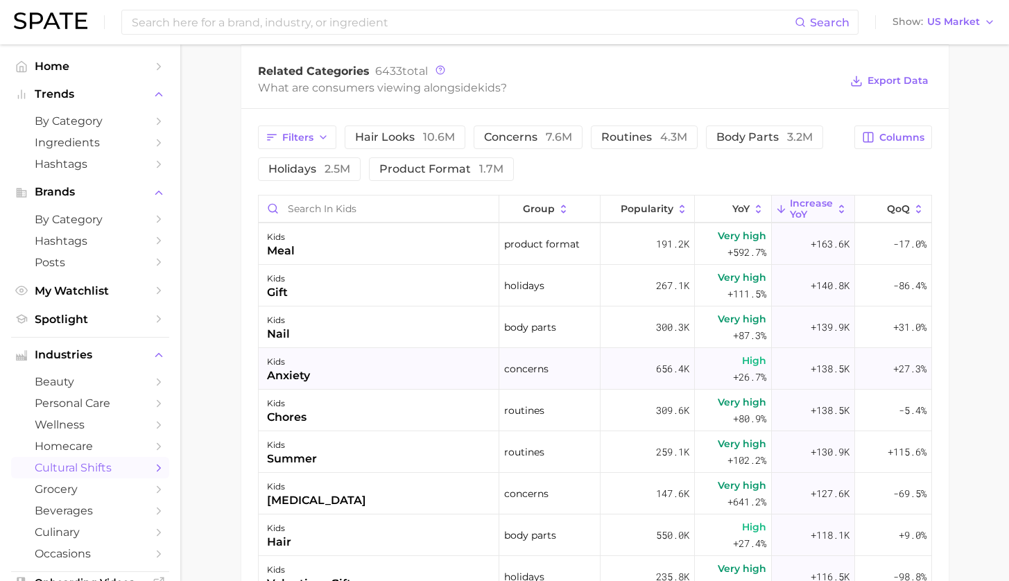
click at [359, 372] on div "kids anxiety" at bounding box center [379, 369] width 241 height 42
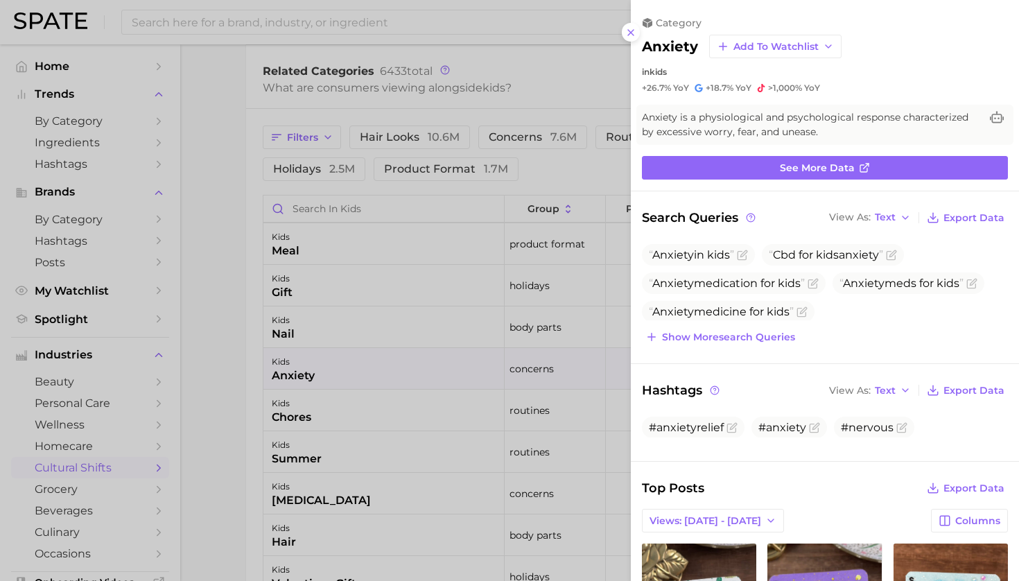
scroll to position [0, 0]
click at [741, 334] on span "Show more search queries" at bounding box center [728, 338] width 133 height 12
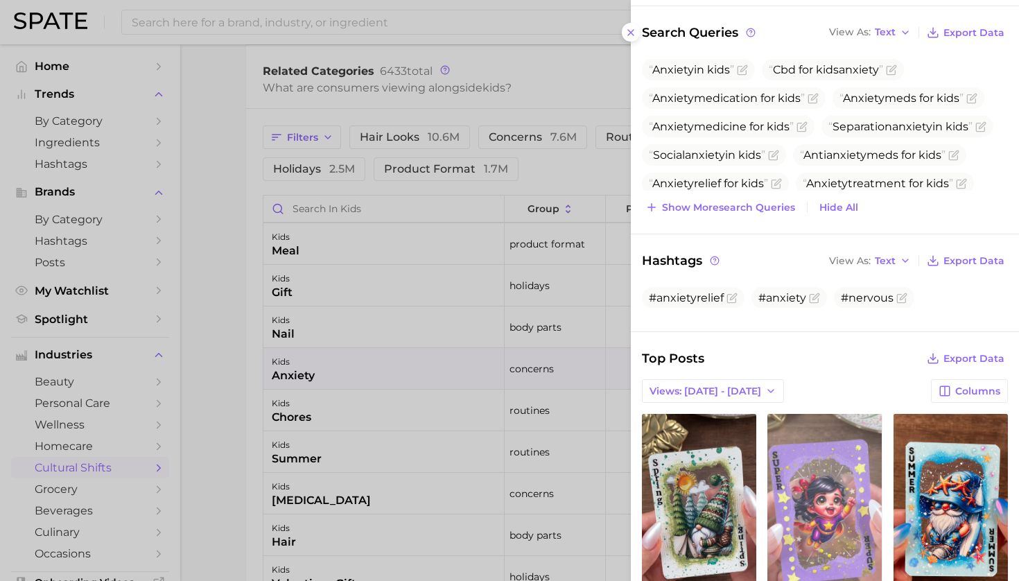
scroll to position [381, 0]
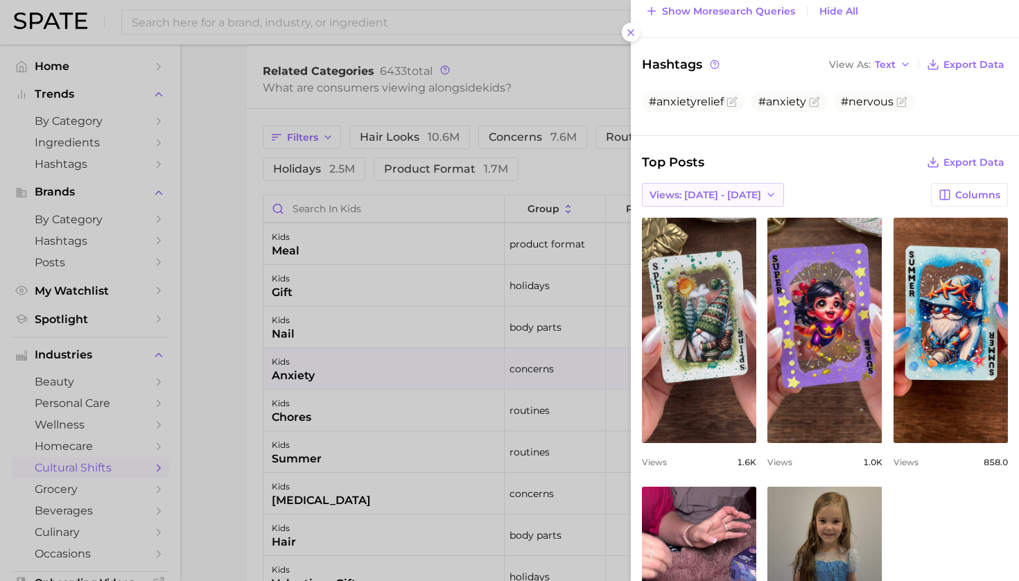
click at [734, 194] on button "Views: [DATE] - [DATE]" at bounding box center [713, 195] width 142 height 24
click at [727, 234] on button "Total Views" at bounding box center [718, 245] width 153 height 25
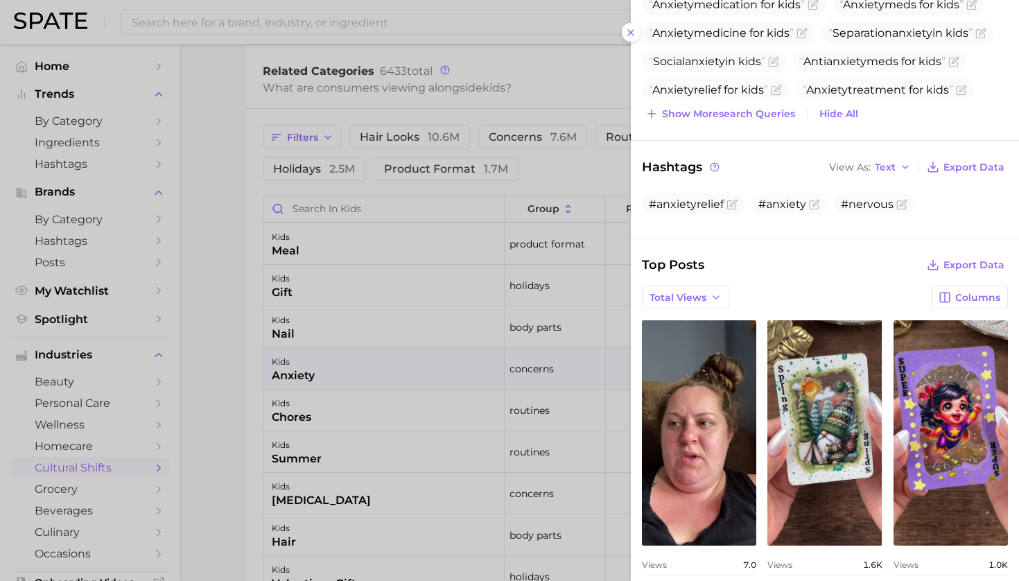
scroll to position [0, 0]
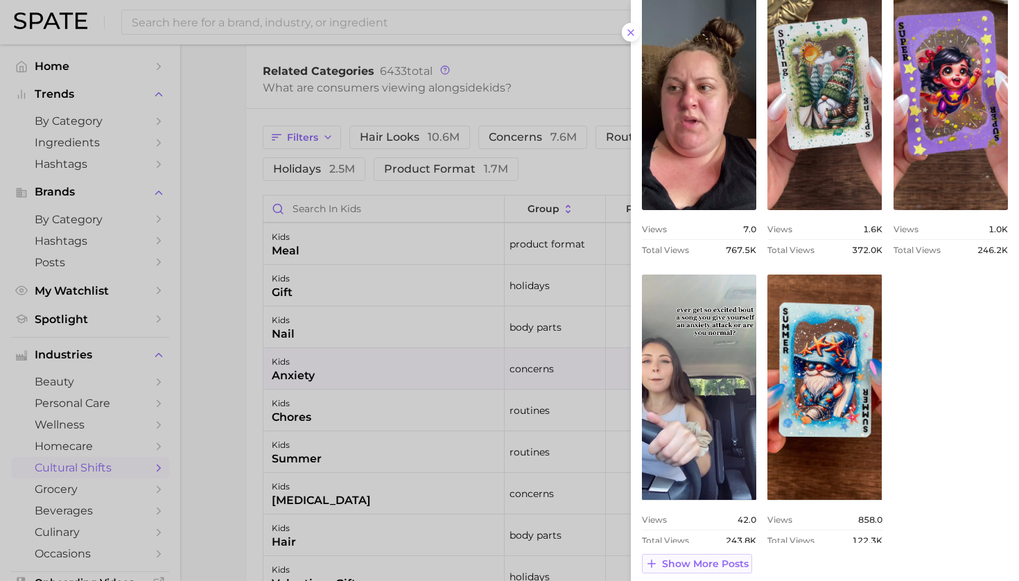
click at [698, 558] on span "Show more posts" at bounding box center [705, 564] width 87 height 12
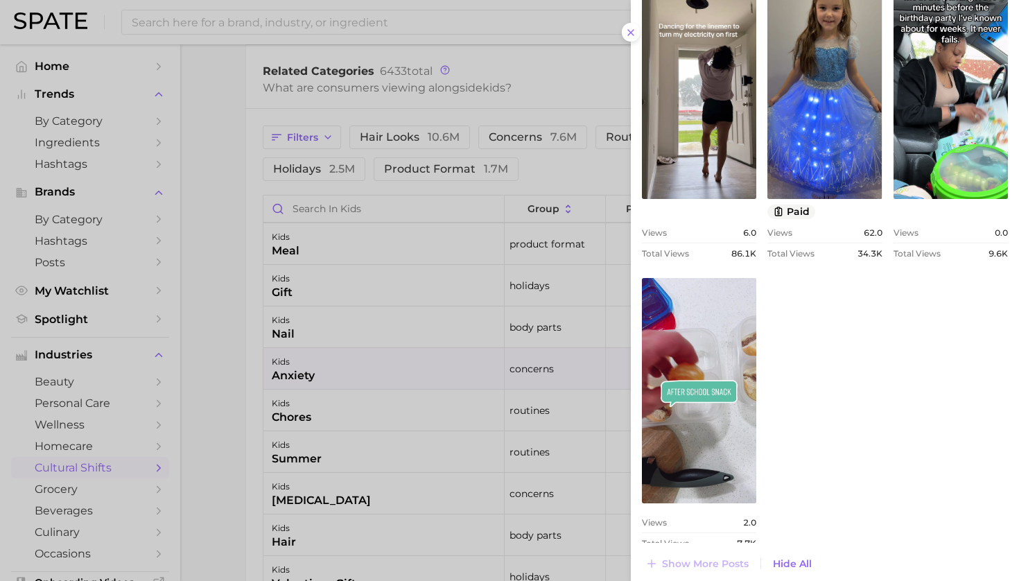
click at [236, 248] on div at bounding box center [509, 290] width 1019 height 581
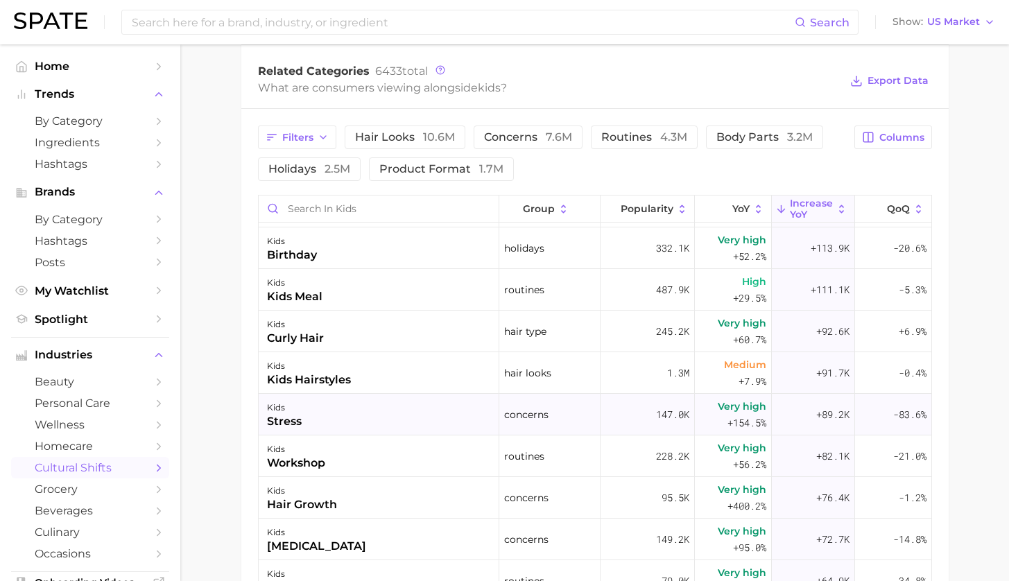
click at [386, 406] on div "kids stress" at bounding box center [379, 415] width 241 height 42
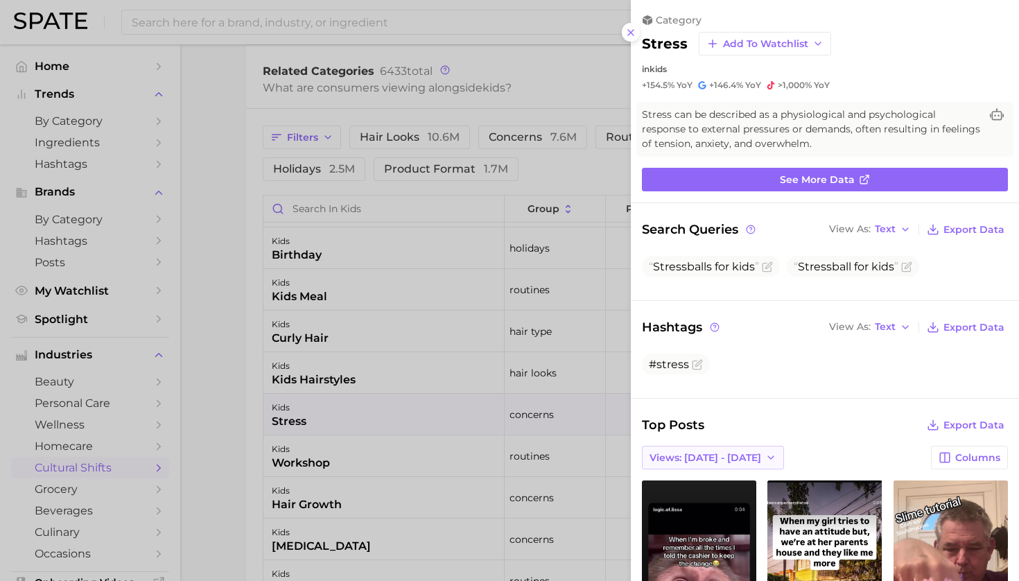
click at [731, 452] on span "Views: [DATE] - [DATE]" at bounding box center [706, 458] width 112 height 12
click at [716, 497] on button "Total Views" at bounding box center [718, 508] width 153 height 25
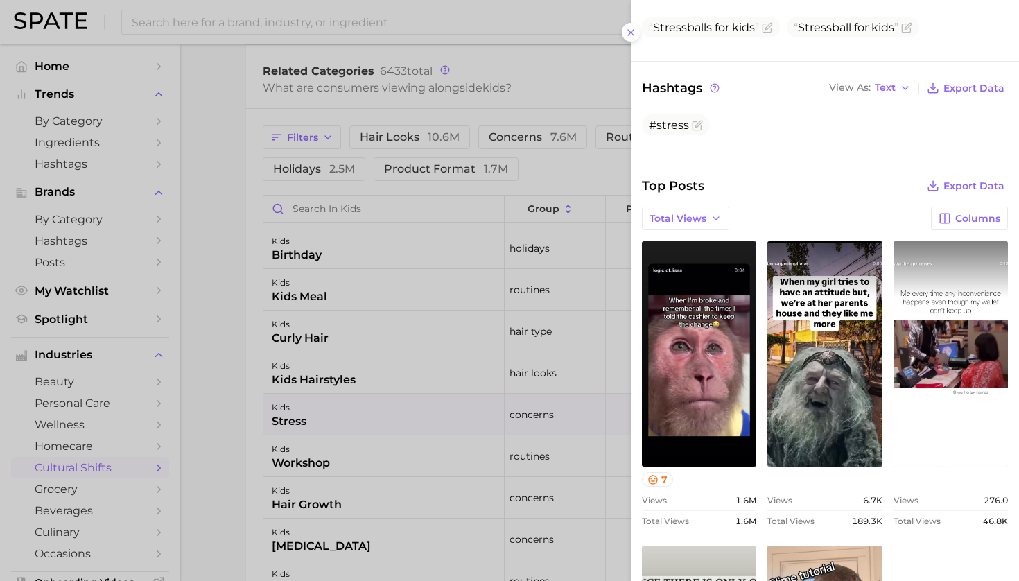
click at [200, 436] on div at bounding box center [509, 290] width 1019 height 581
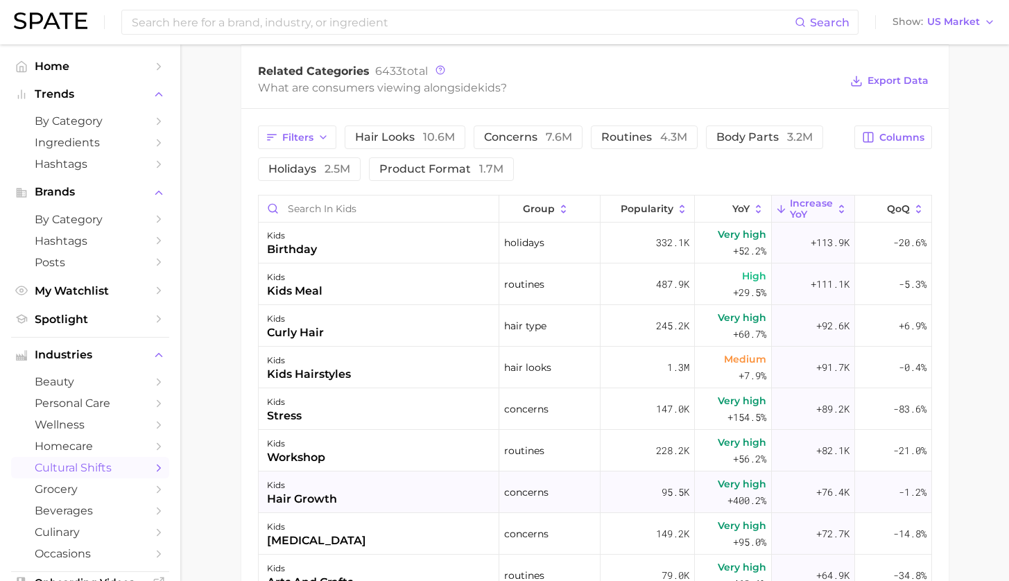
click at [363, 479] on div "kids hair growth" at bounding box center [379, 493] width 241 height 42
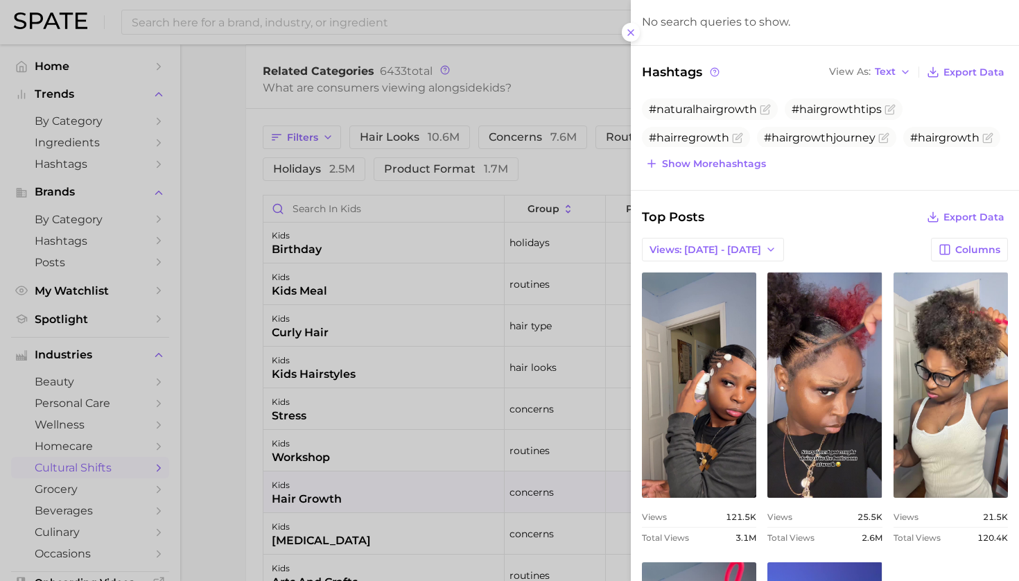
drag, startPoint x: 223, startPoint y: 364, endPoint x: 232, endPoint y: 363, distance: 9.1
click at [223, 364] on div at bounding box center [509, 290] width 1019 height 581
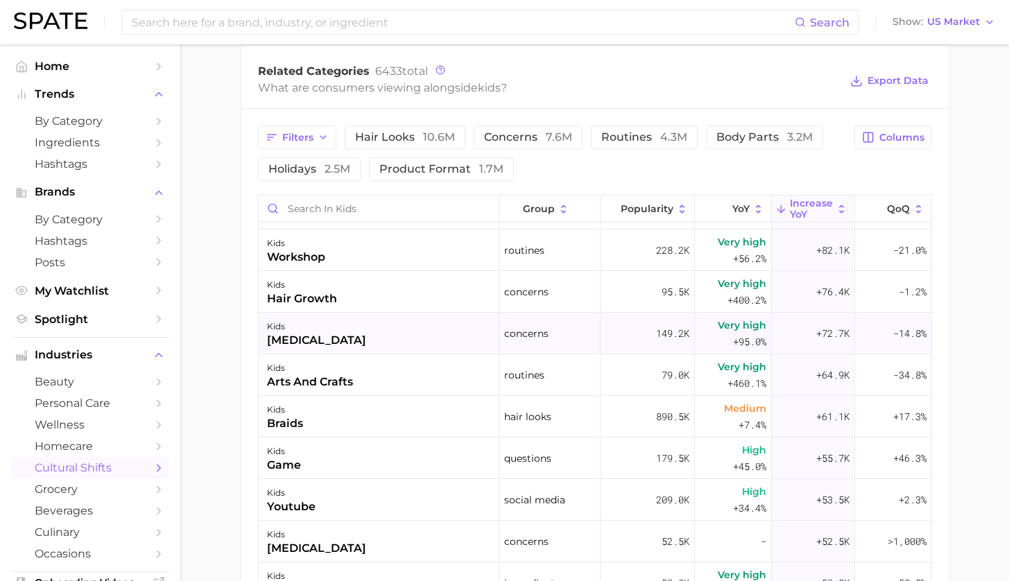
click at [408, 327] on div "kids sleep apnea" at bounding box center [379, 334] width 241 height 42
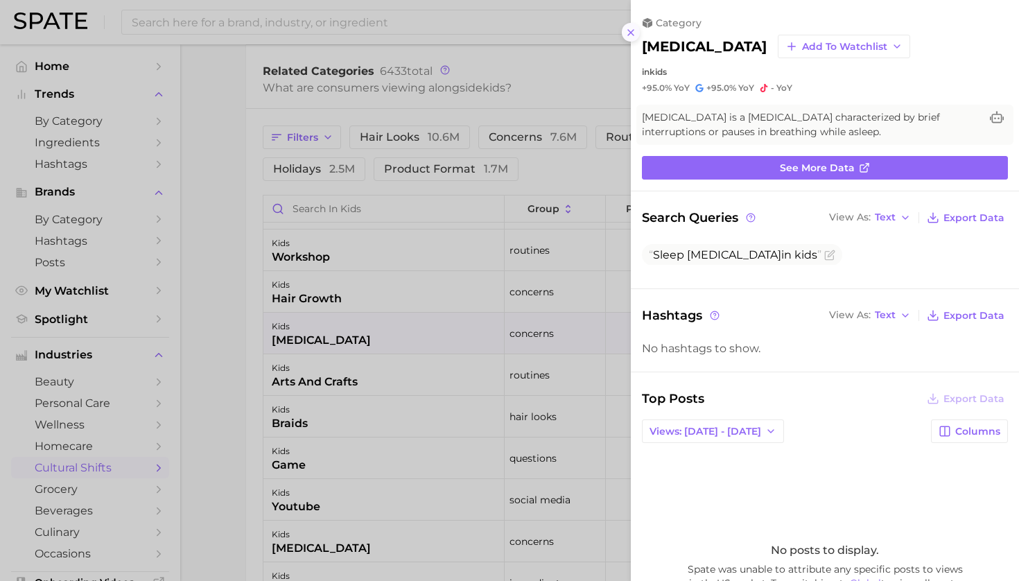
click at [626, 27] on icon at bounding box center [631, 32] width 11 height 11
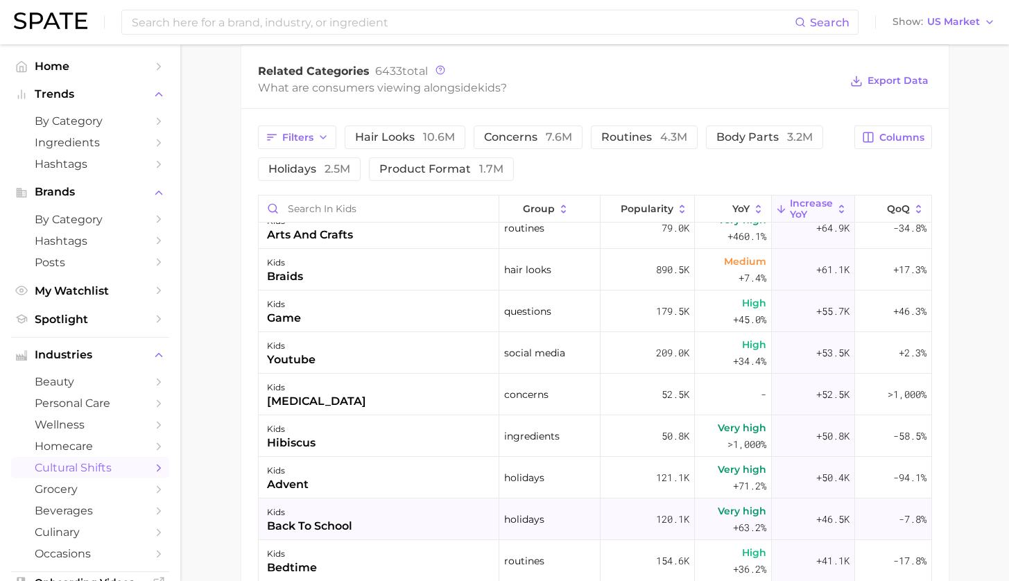
click at [299, 508] on div "kids" at bounding box center [309, 512] width 85 height 17
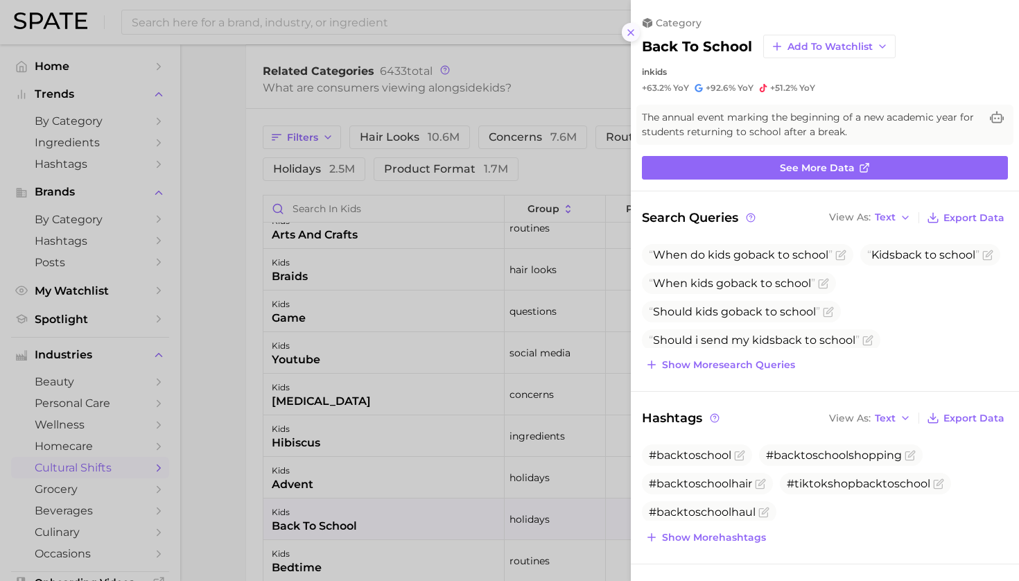
click at [627, 31] on icon at bounding box center [631, 32] width 11 height 11
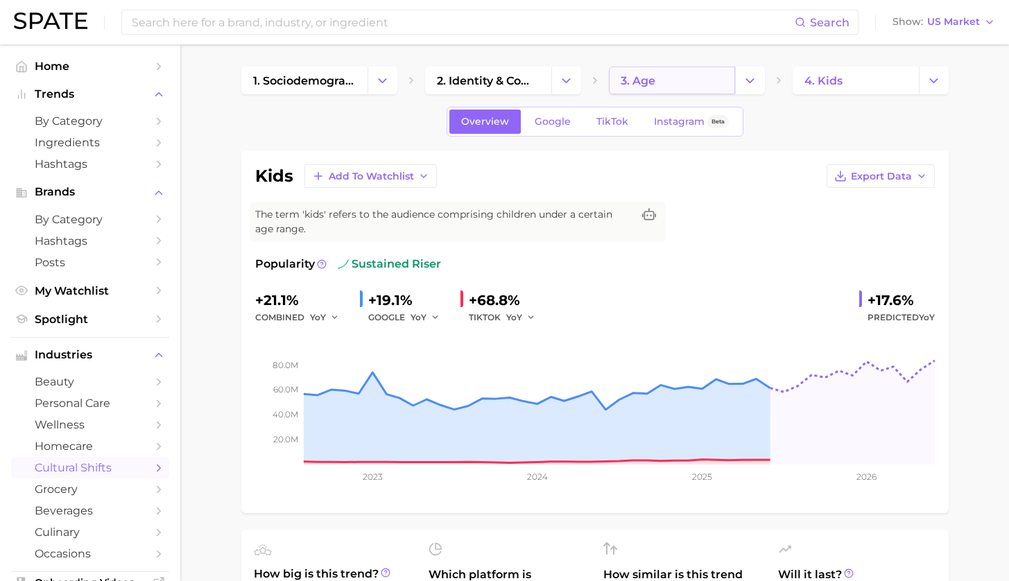
click at [668, 86] on link "3. age" at bounding box center [672, 81] width 126 height 28
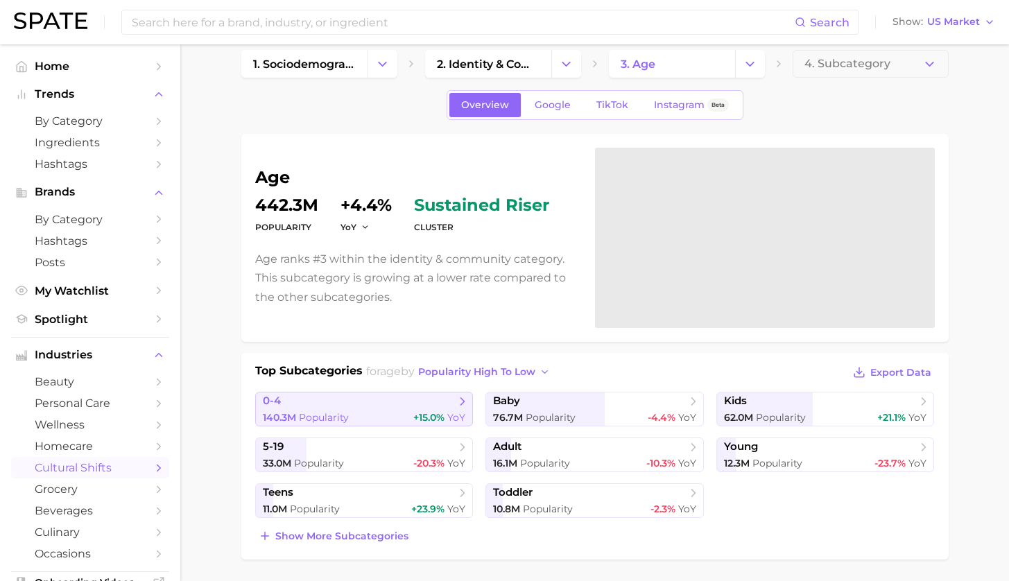
scroll to position [19, 0]
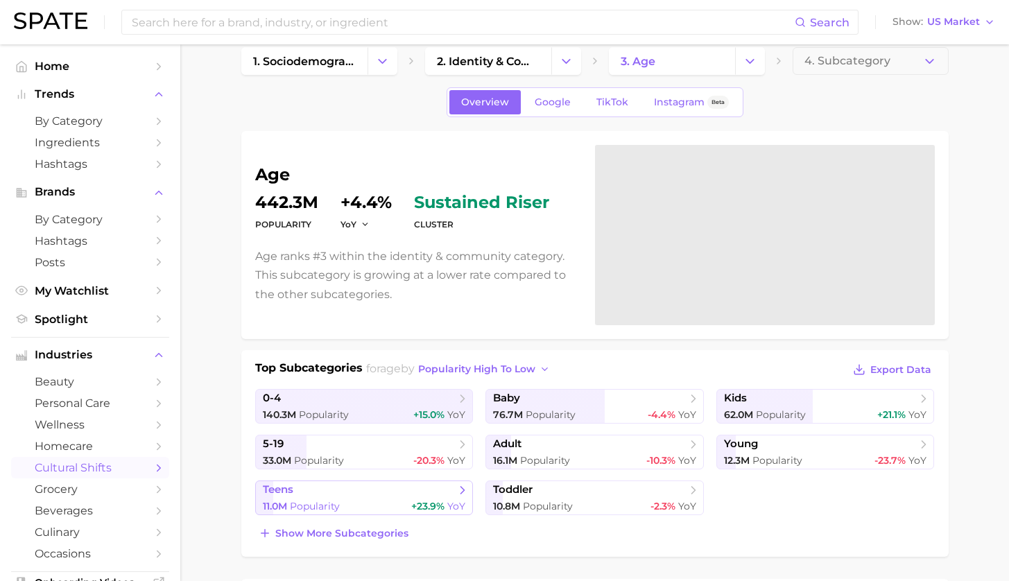
click at [392, 506] on div "11.0m Popularity +23.9% YoY" at bounding box center [364, 506] width 203 height 13
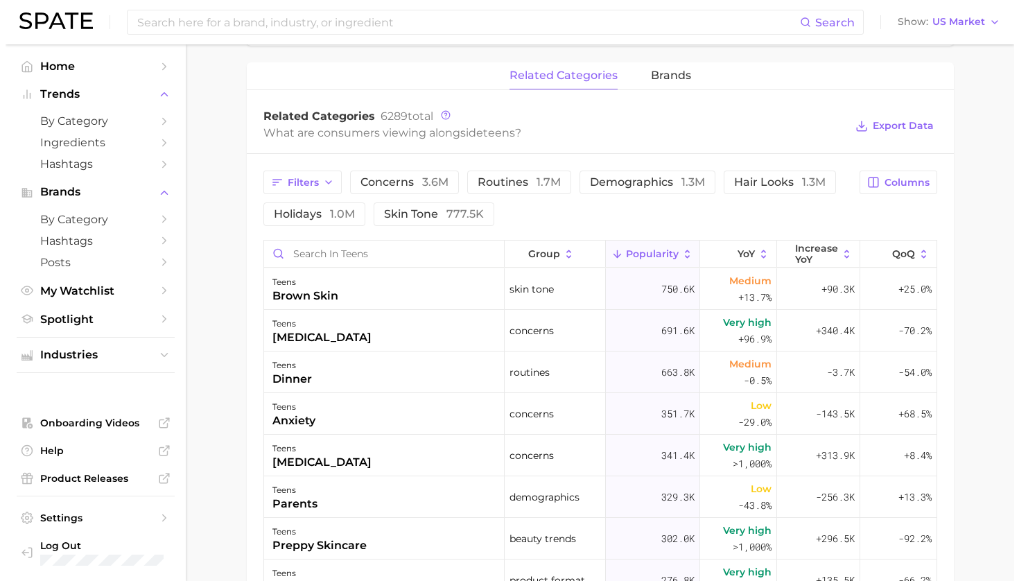
scroll to position [131, 0]
